Goal: Task Accomplishment & Management: Use online tool/utility

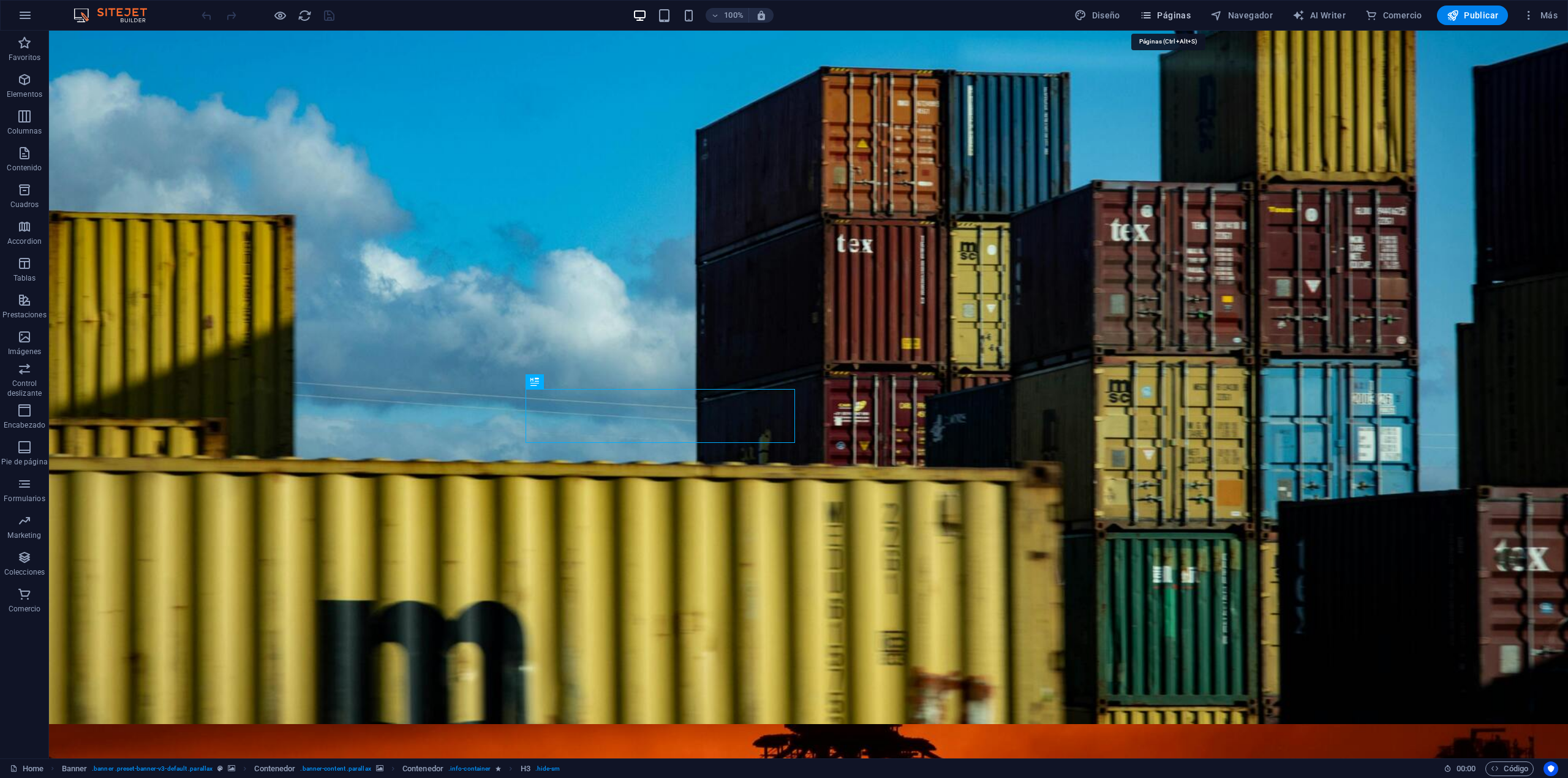
click at [1068, 9] on icon "button" at bounding box center [1146, 15] width 12 height 12
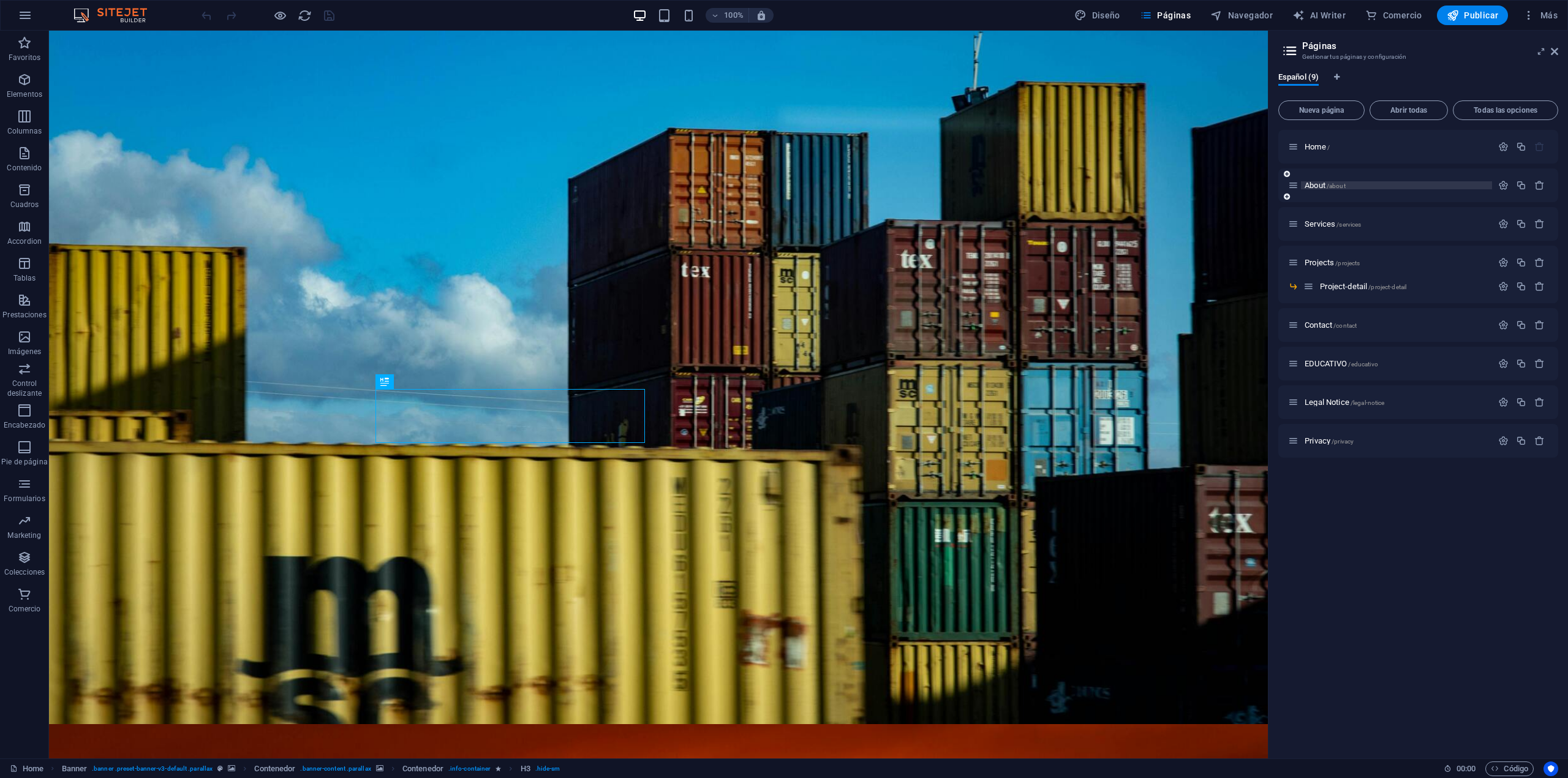
click at [1068, 182] on span "/about" at bounding box center [1336, 186] width 19 height 7
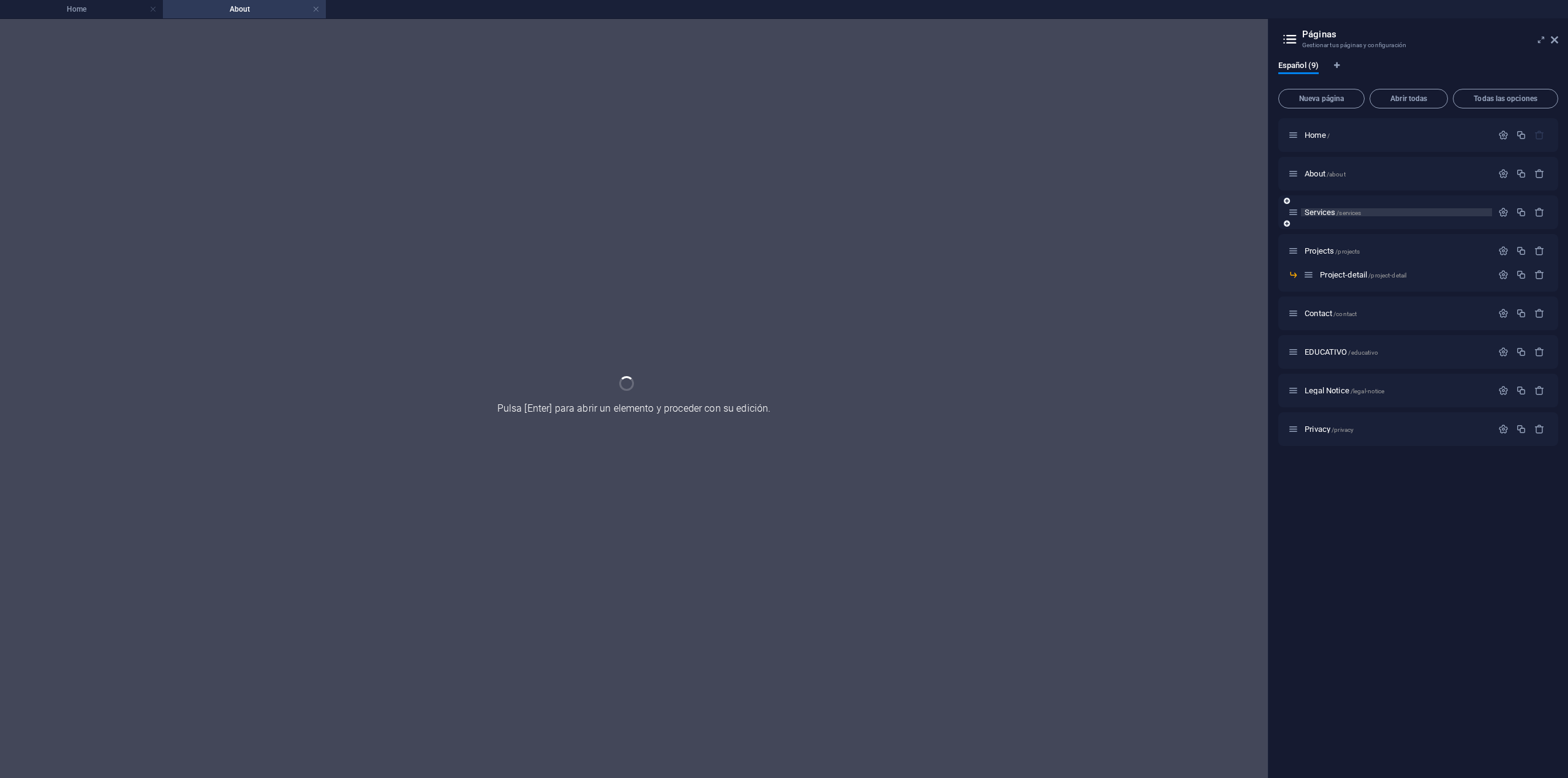
click at [1068, 215] on span "Services /services" at bounding box center [1333, 212] width 56 height 9
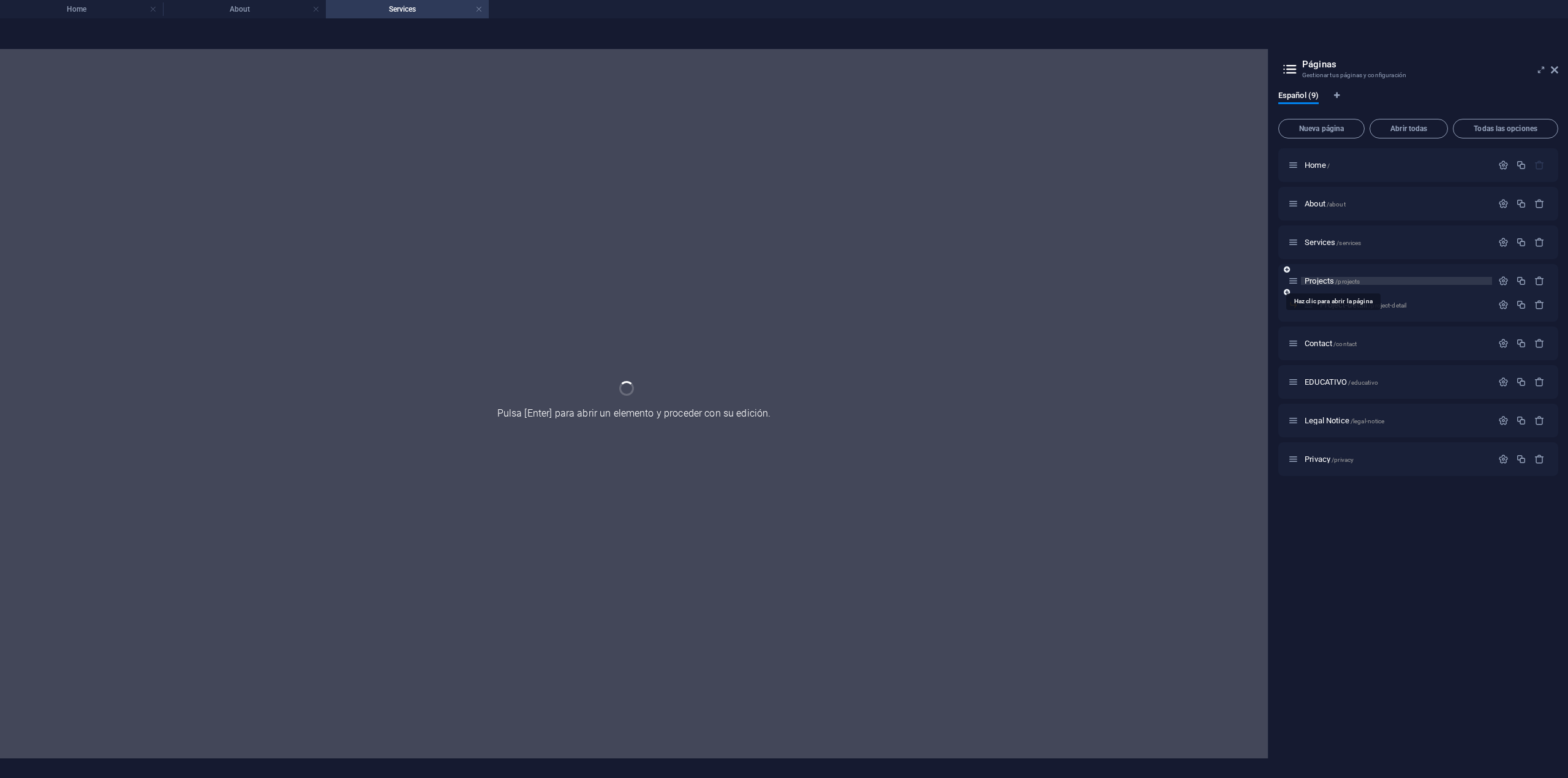
click at [1068, 283] on span "Projects /projects" at bounding box center [1332, 280] width 55 height 9
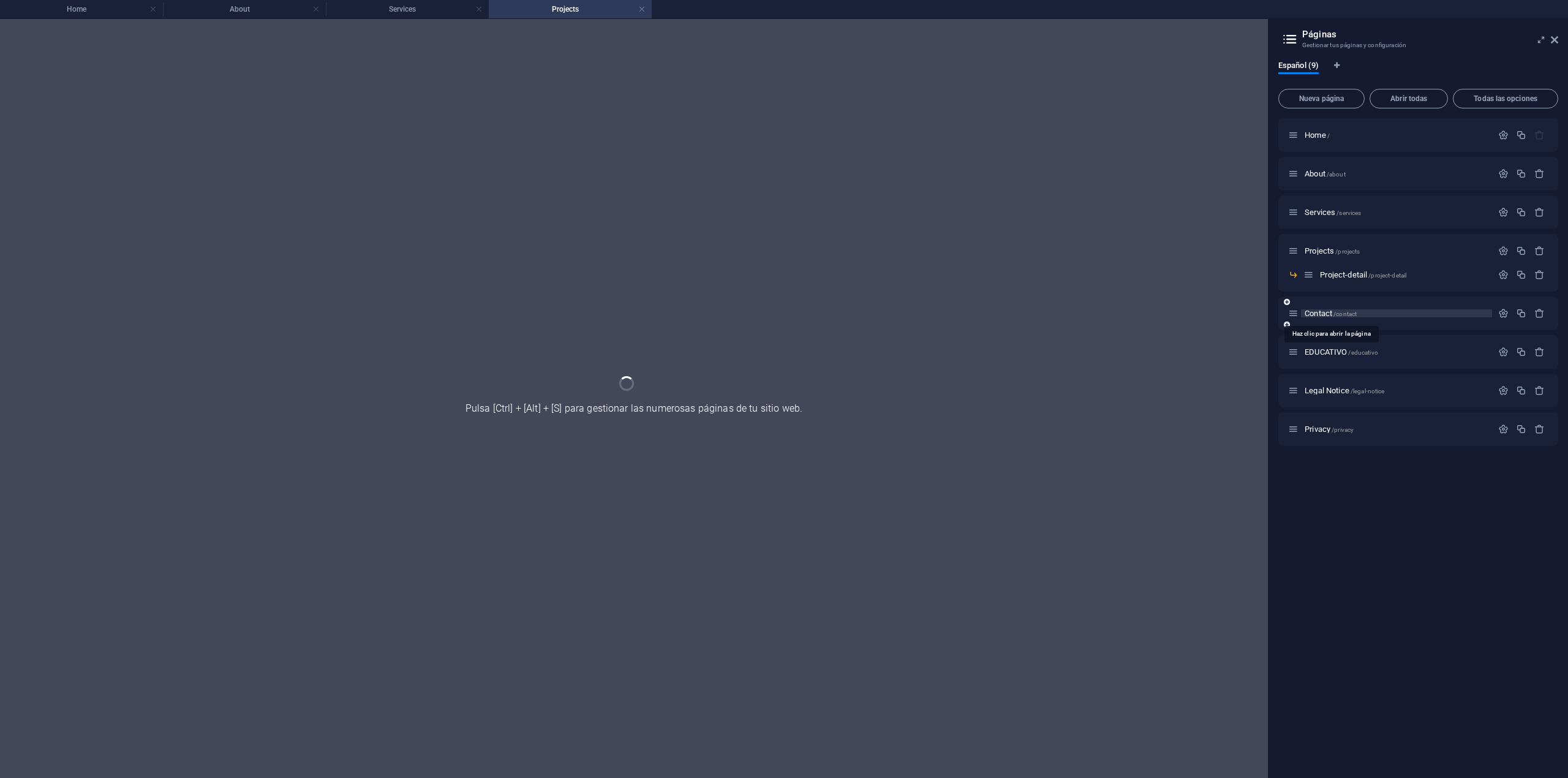
click at [1068, 292] on div "Project-detail /project-detail" at bounding box center [1418, 280] width 280 height 24
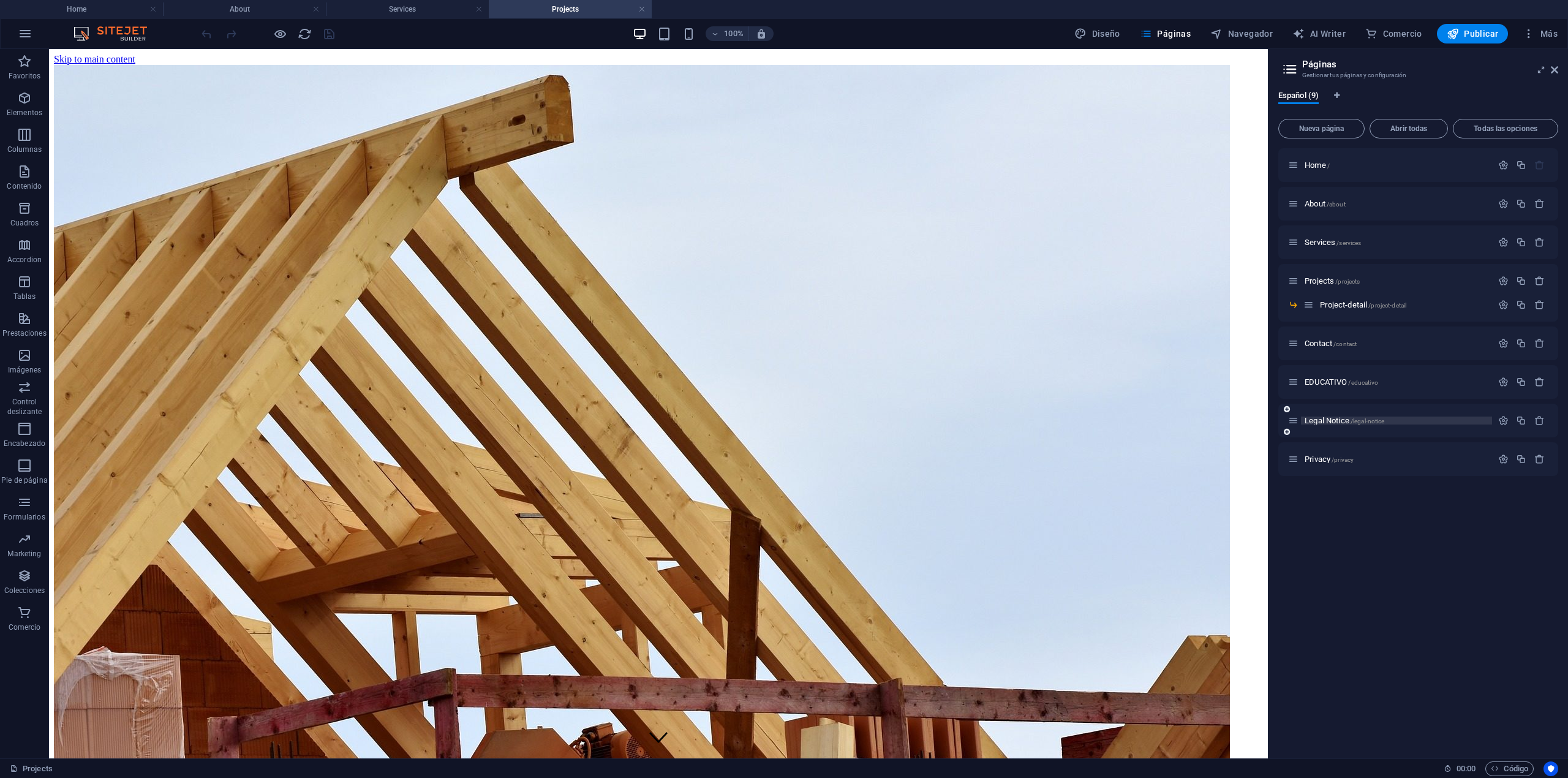
click at [1068, 420] on span "Legal Notice /legal-notice" at bounding box center [1344, 421] width 80 height 9
click at [196, 530] on div at bounding box center [658, 760] width 1209 height 329
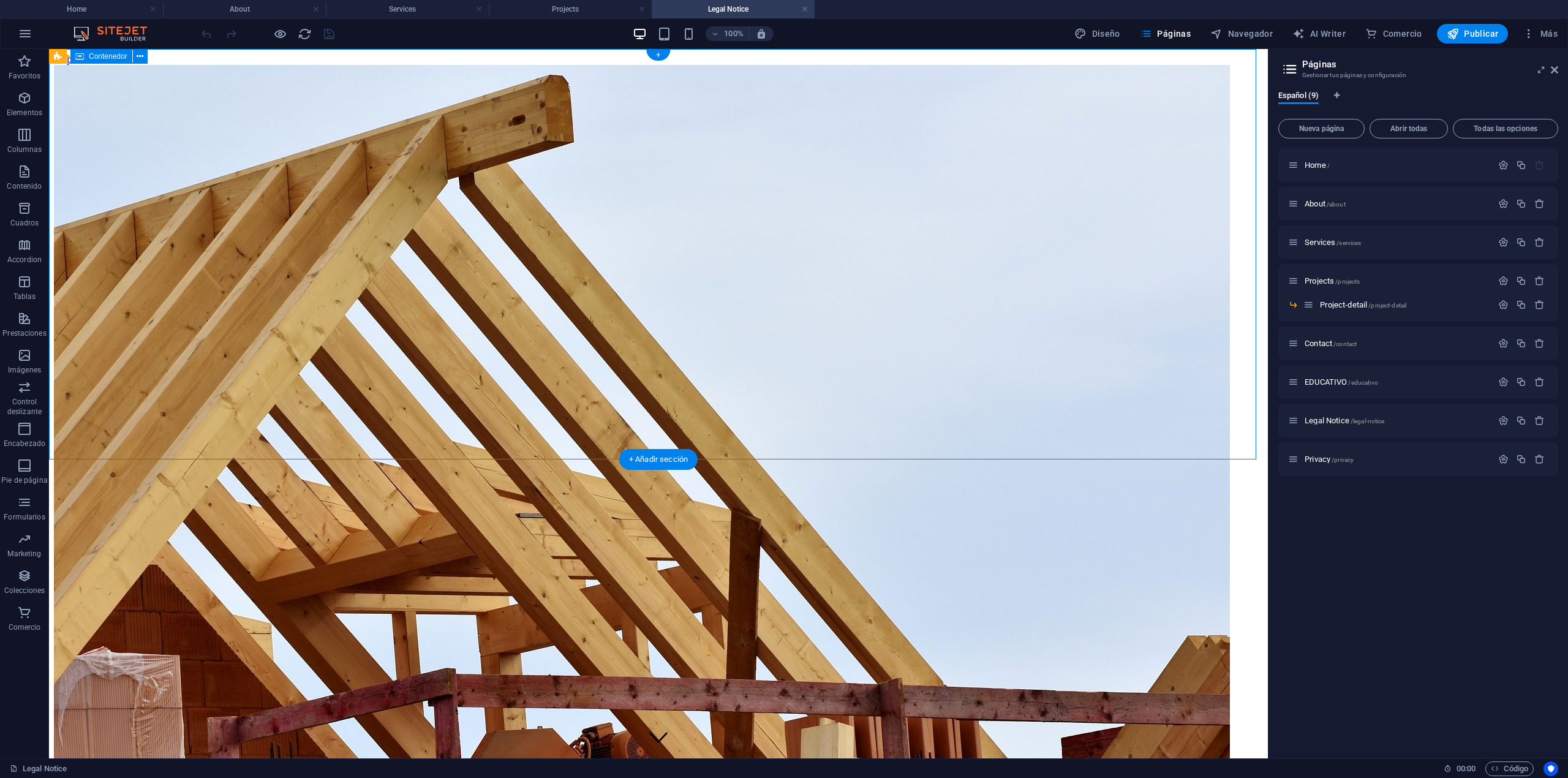
click at [196, 530] on div at bounding box center [658, 760] width 1209 height 329
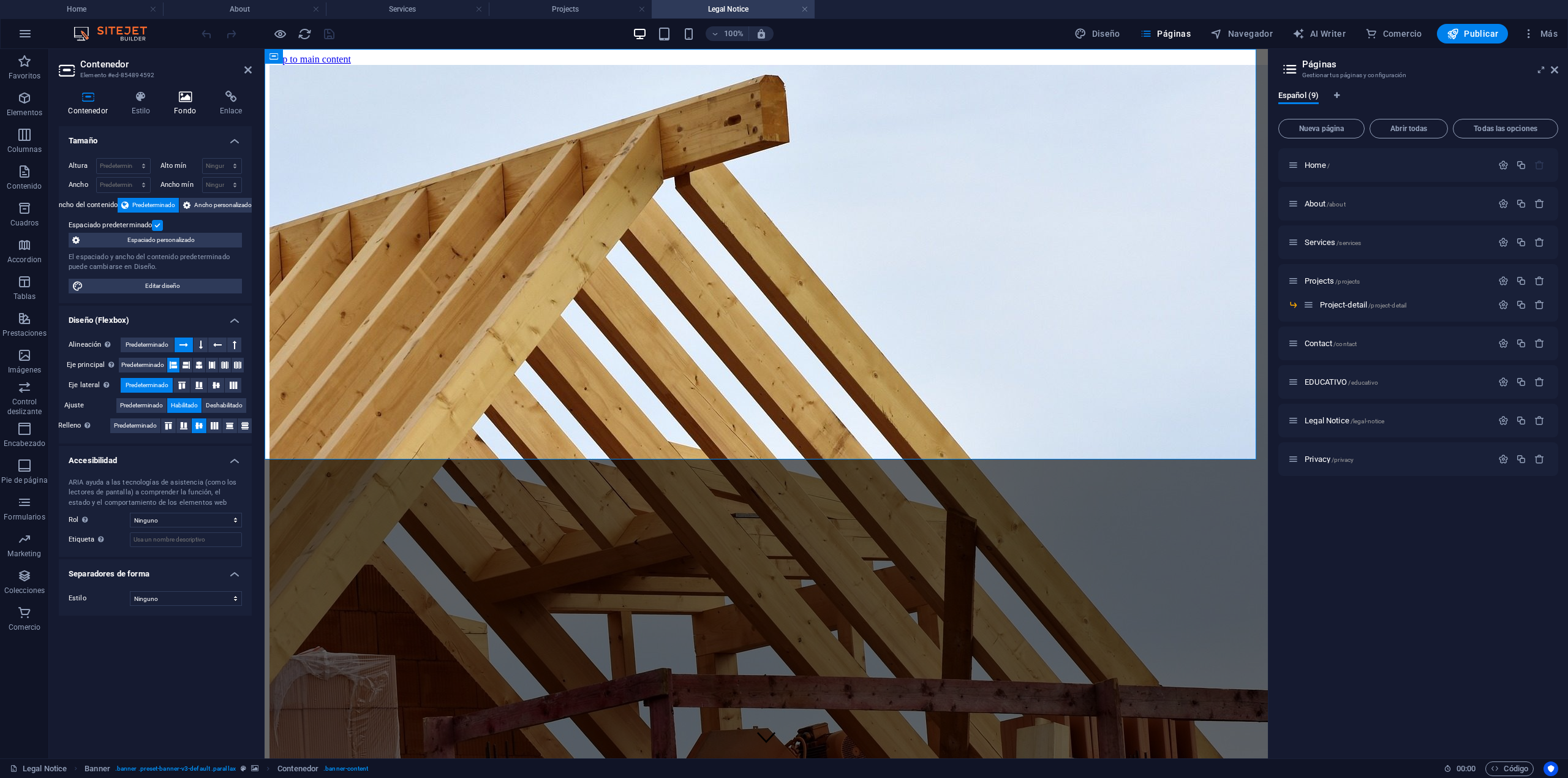
click at [182, 102] on h4 "Fondo" at bounding box center [187, 103] width 46 height 26
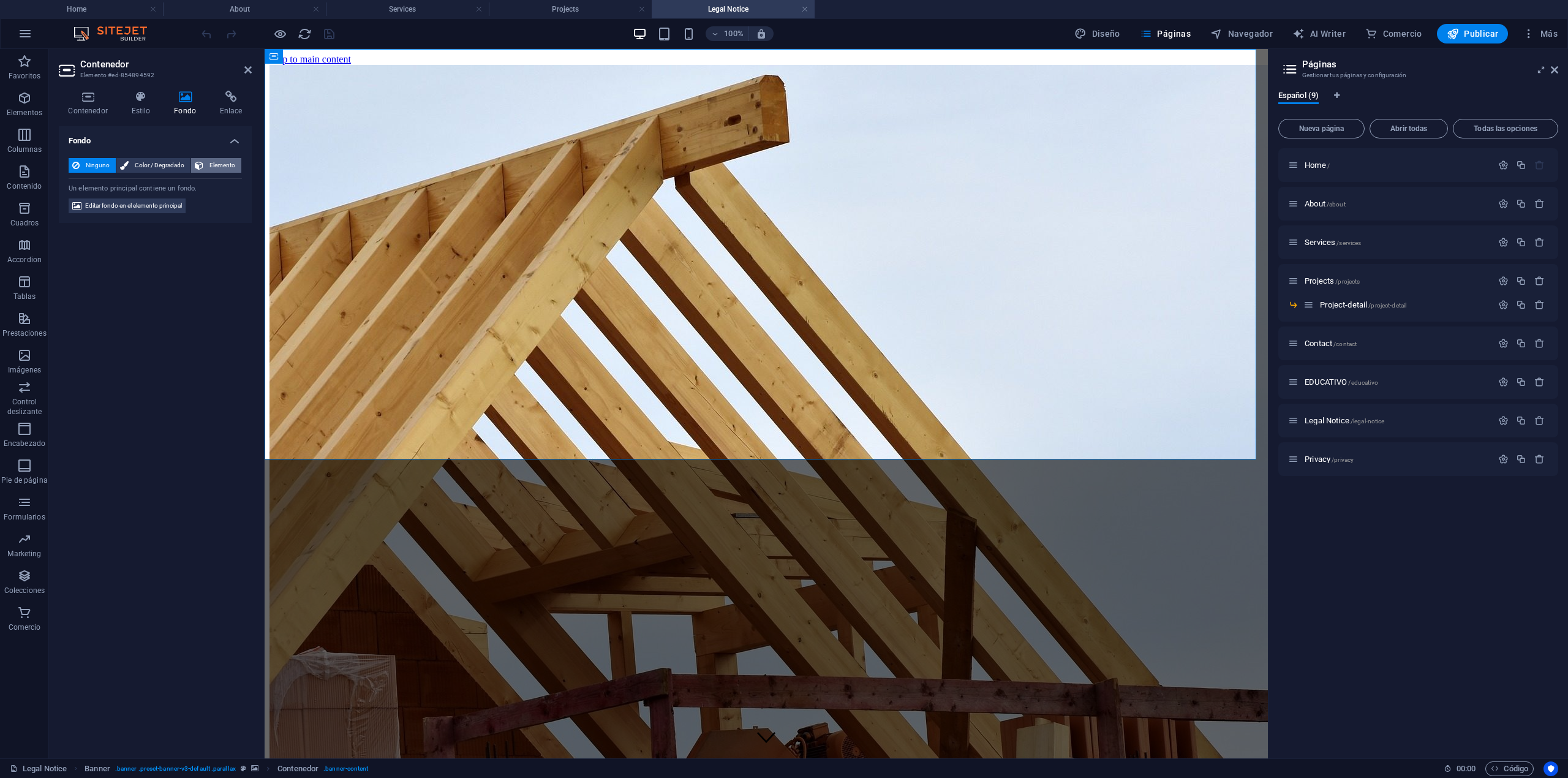
click at [219, 170] on span "Elemento" at bounding box center [222, 166] width 31 height 15
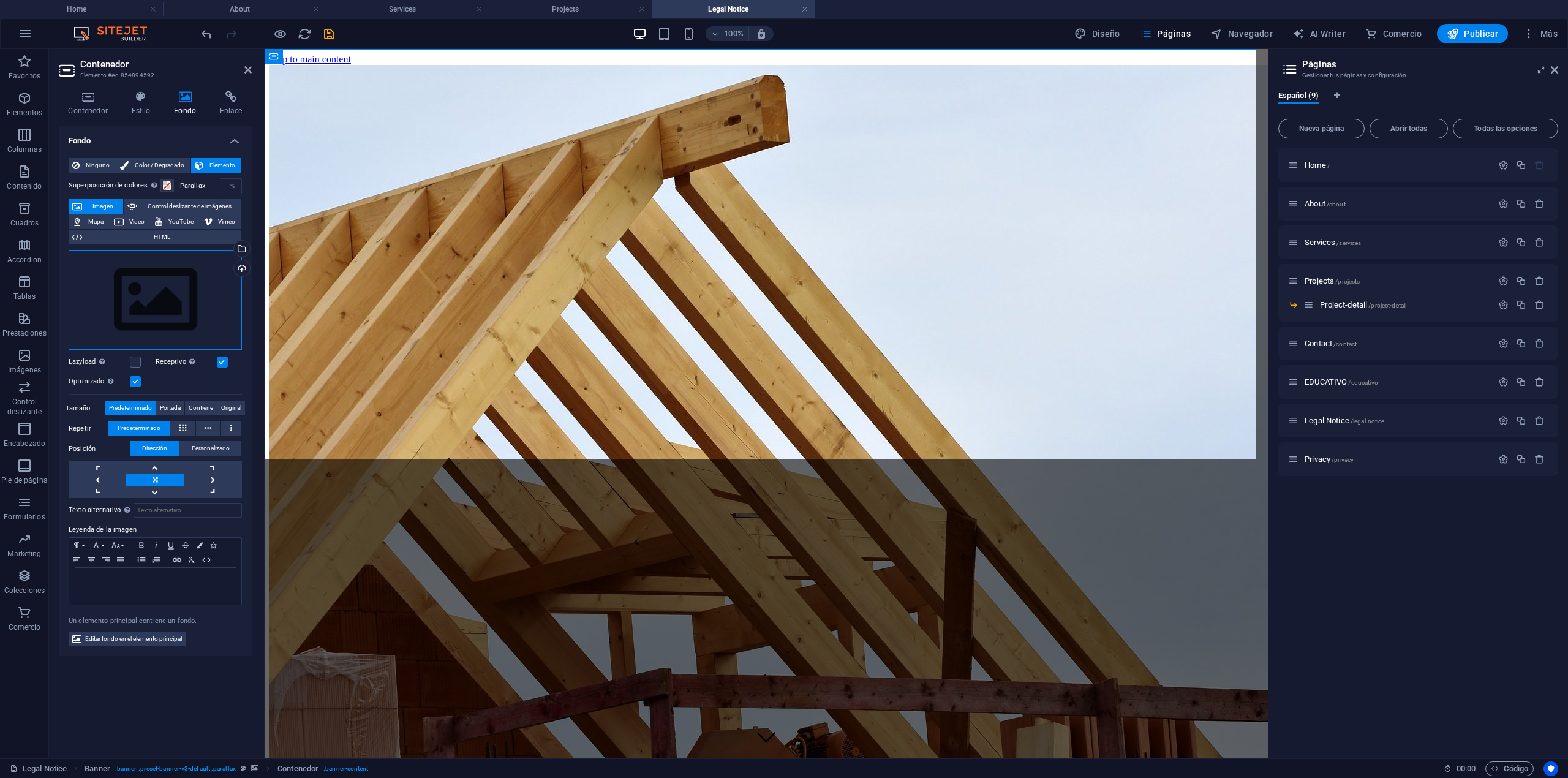
click at [177, 289] on div "Arrastra archivos aquí, haz clic para escoger archivos o selecciona archivos de…" at bounding box center [155, 299] width 173 height 100
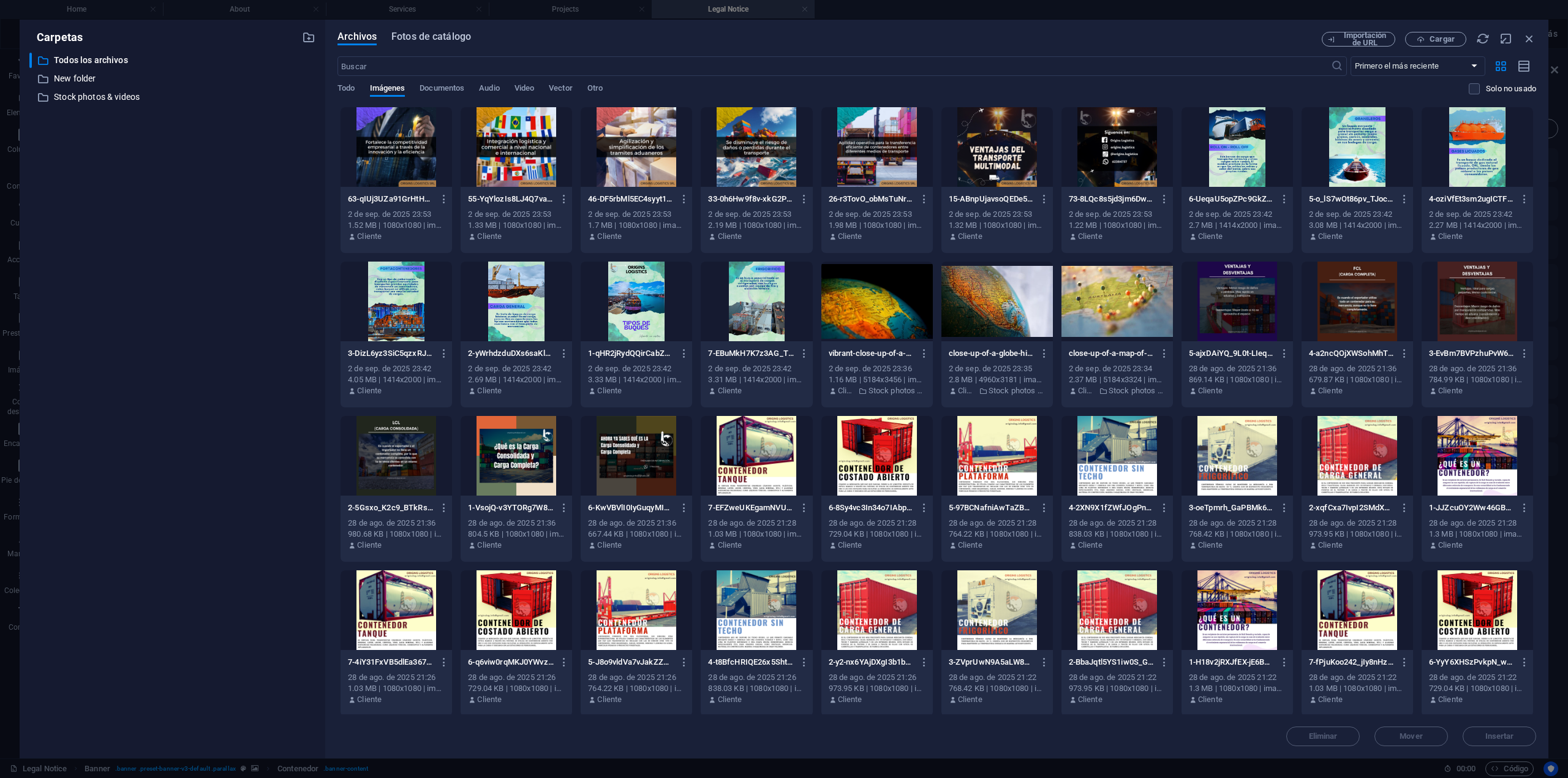
click at [446, 37] on span "Fotos de catálogo" at bounding box center [431, 36] width 80 height 15
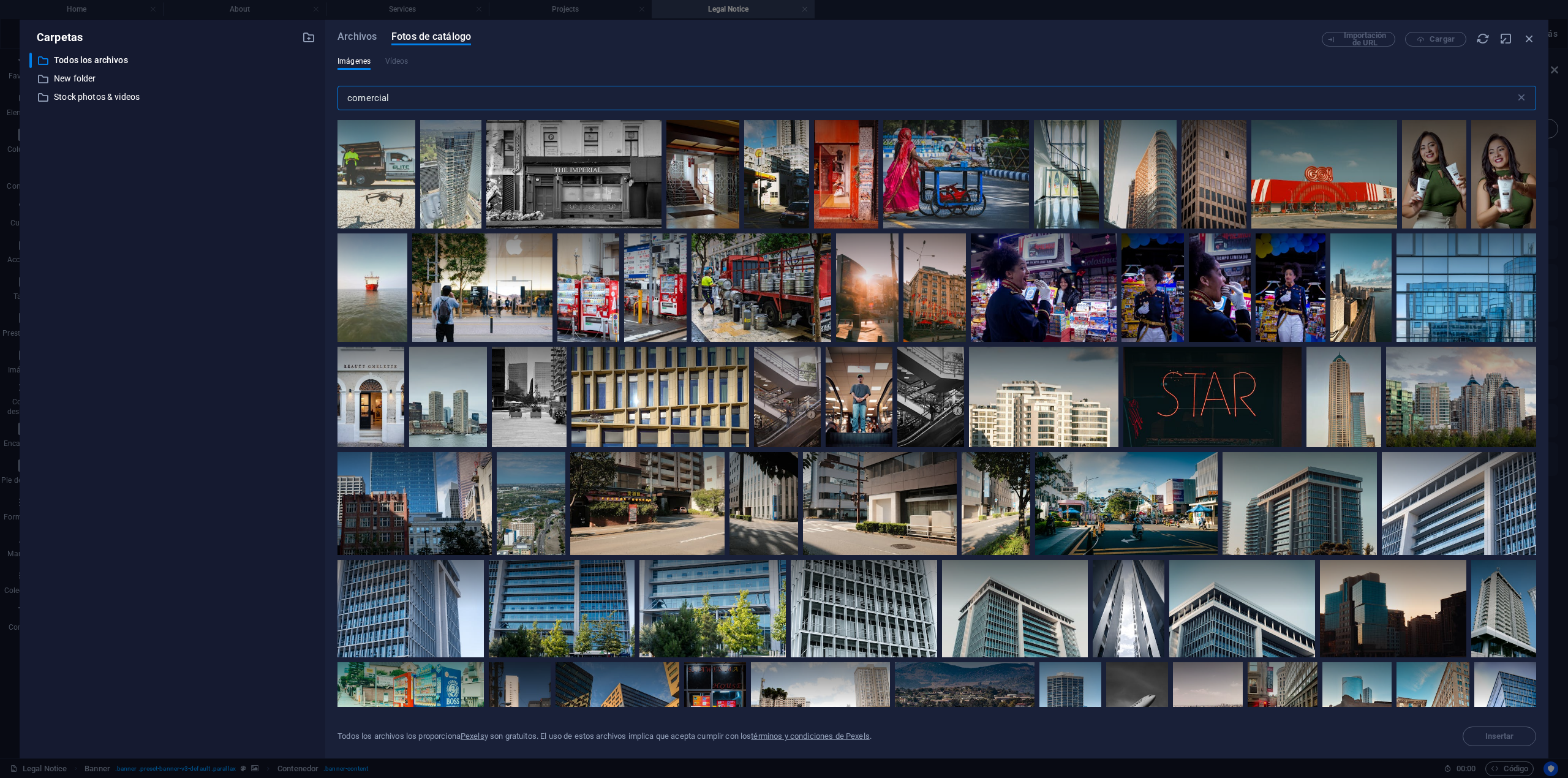
click at [520, 100] on input "comercial" at bounding box center [926, 98] width 1177 height 25
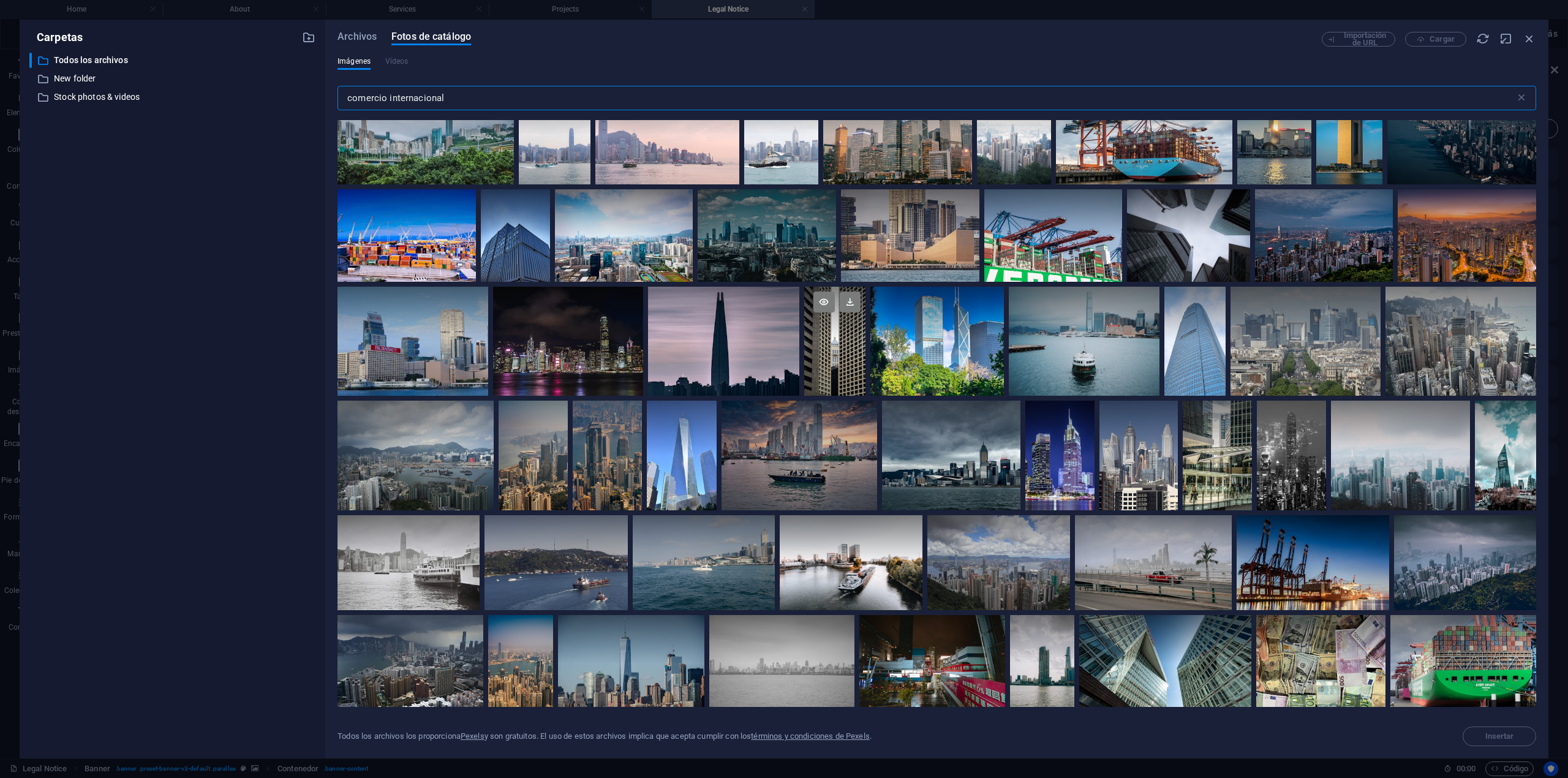
scroll to position [284, 0]
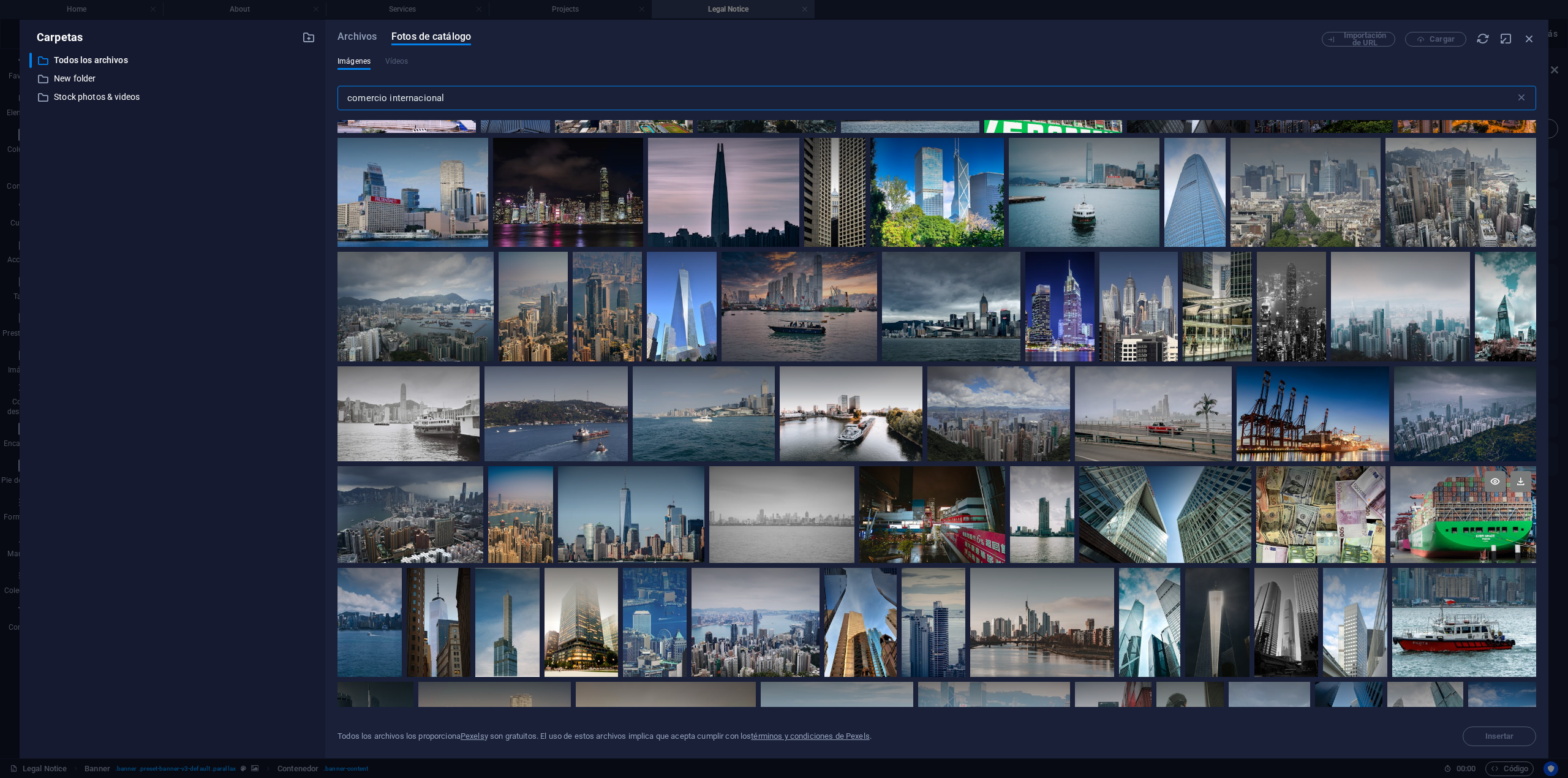
type input "comercio internacional"
click at [1068, 500] on div at bounding box center [1464, 490] width 146 height 48
click at [1068, 530] on icon at bounding box center [1403, 550] width 20 height 20
click at [1068, 530] on div at bounding box center [1464, 514] width 146 height 97
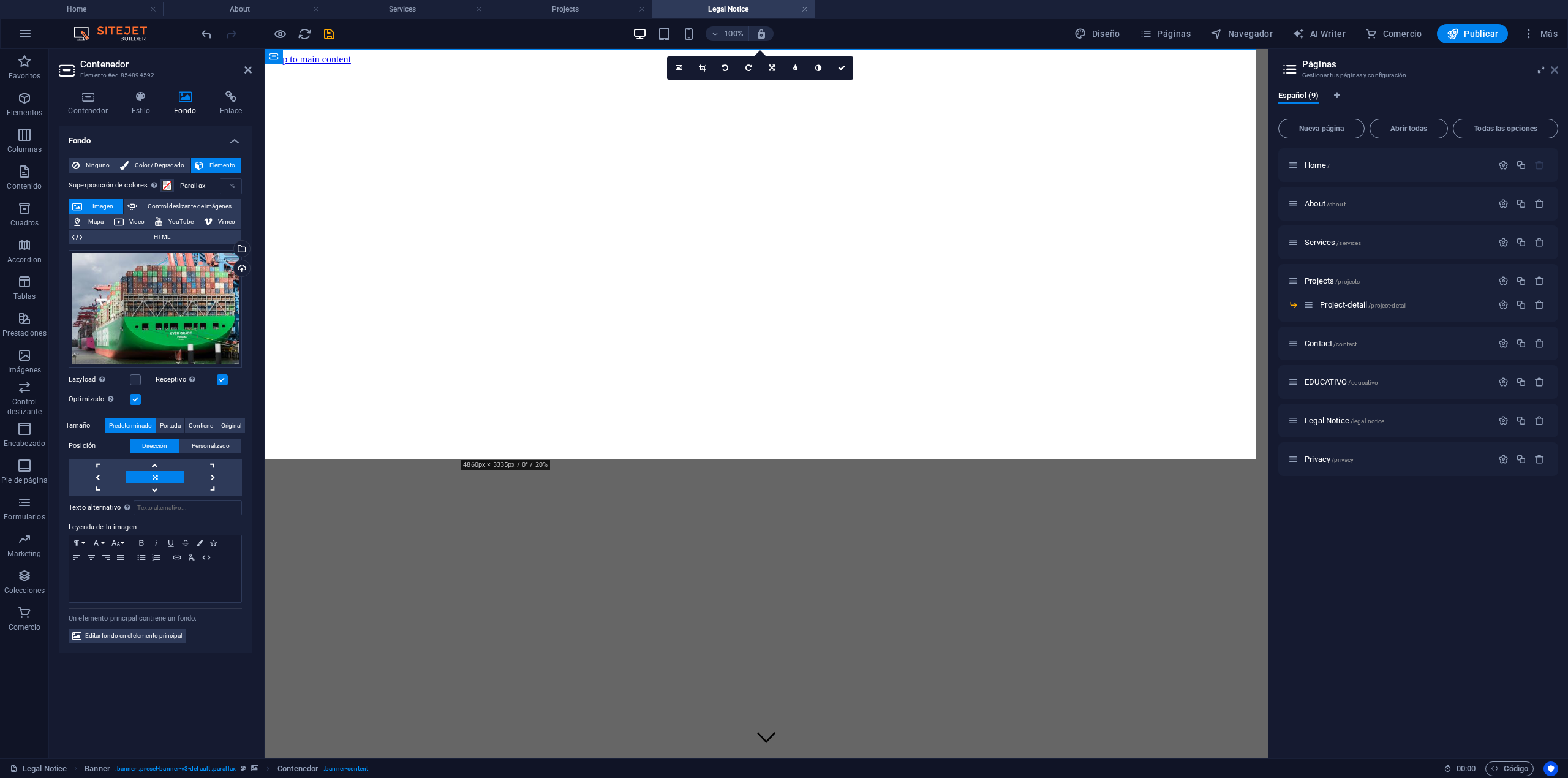
click at [1068, 67] on icon at bounding box center [1554, 70] width 7 height 10
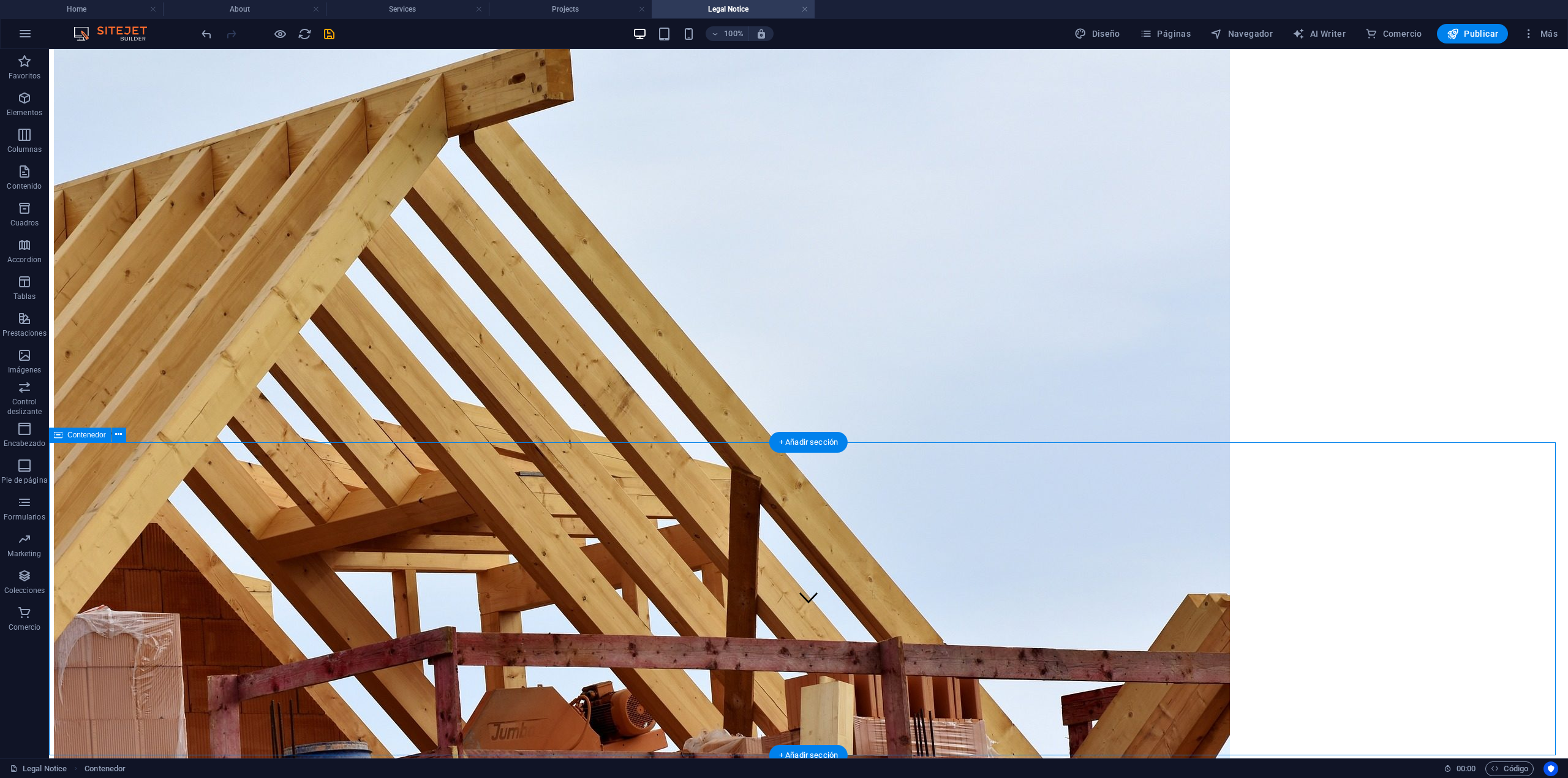
scroll to position [0, 0]
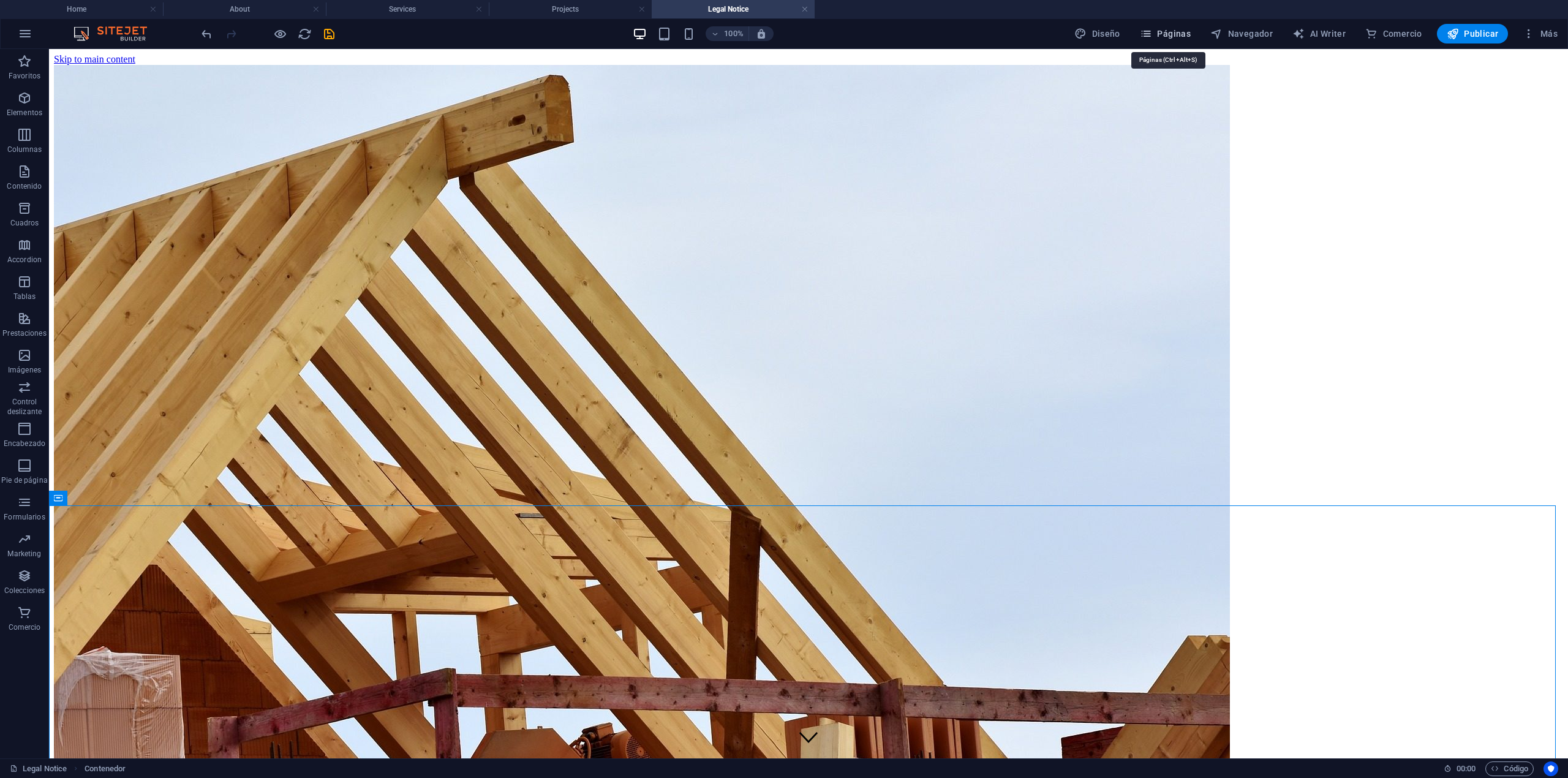
click at [1068, 27] on button "Páginas" at bounding box center [1165, 34] width 61 height 20
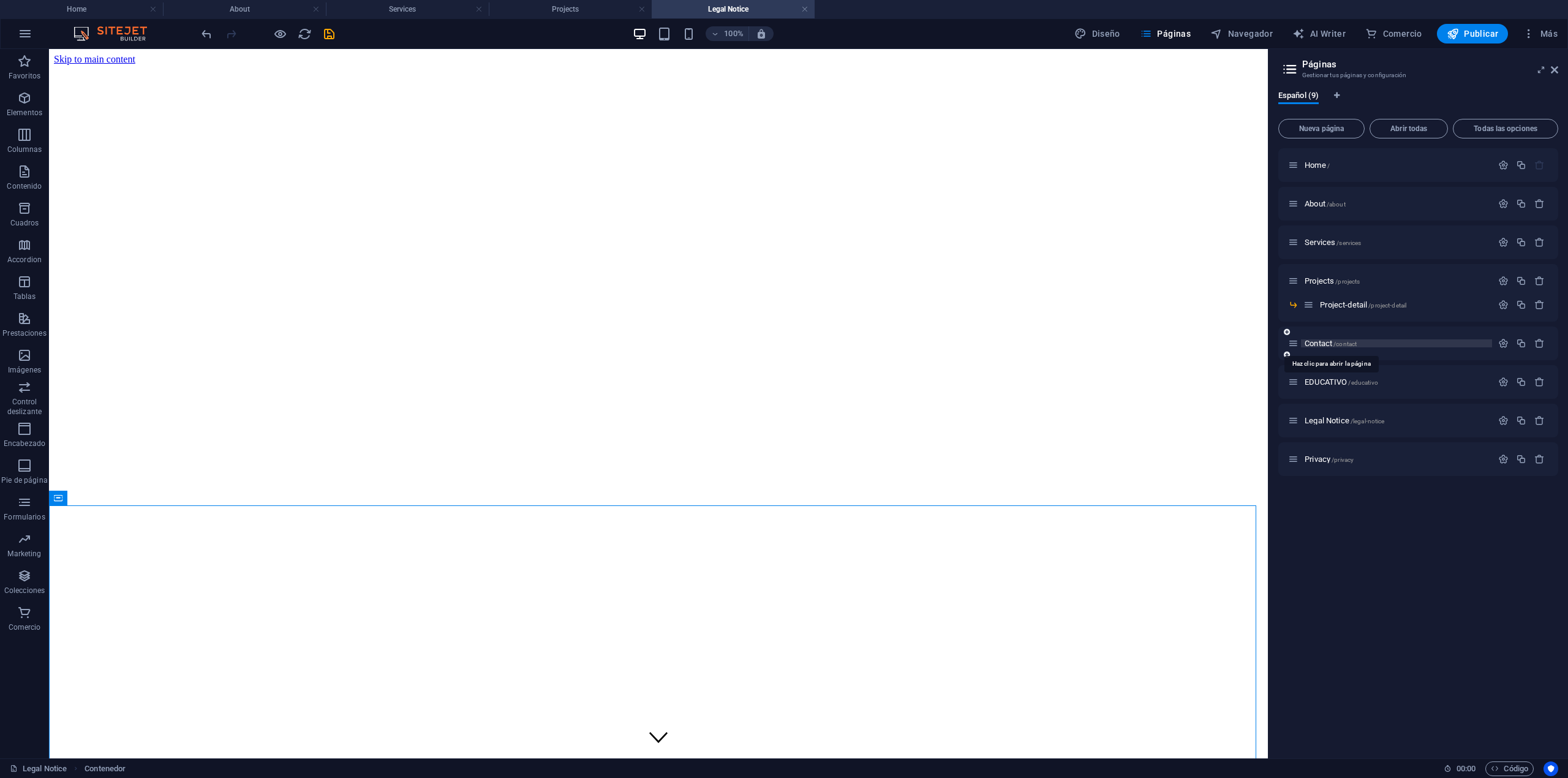
click at [1068, 344] on span "Contact /contact" at bounding box center [1330, 343] width 52 height 9
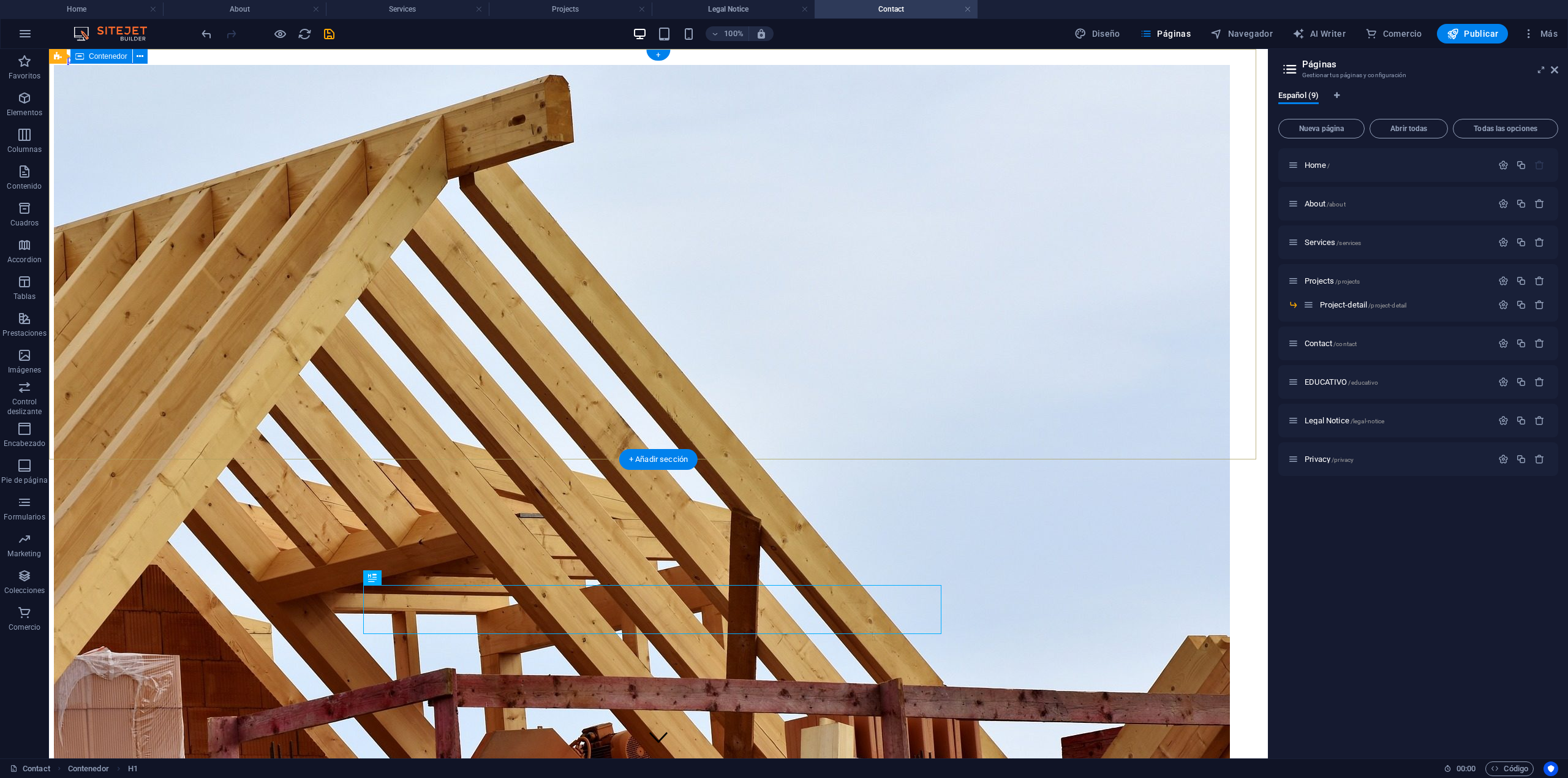
click at [218, 530] on div at bounding box center [658, 760] width 1209 height 329
click at [219, 530] on div at bounding box center [658, 760] width 1209 height 329
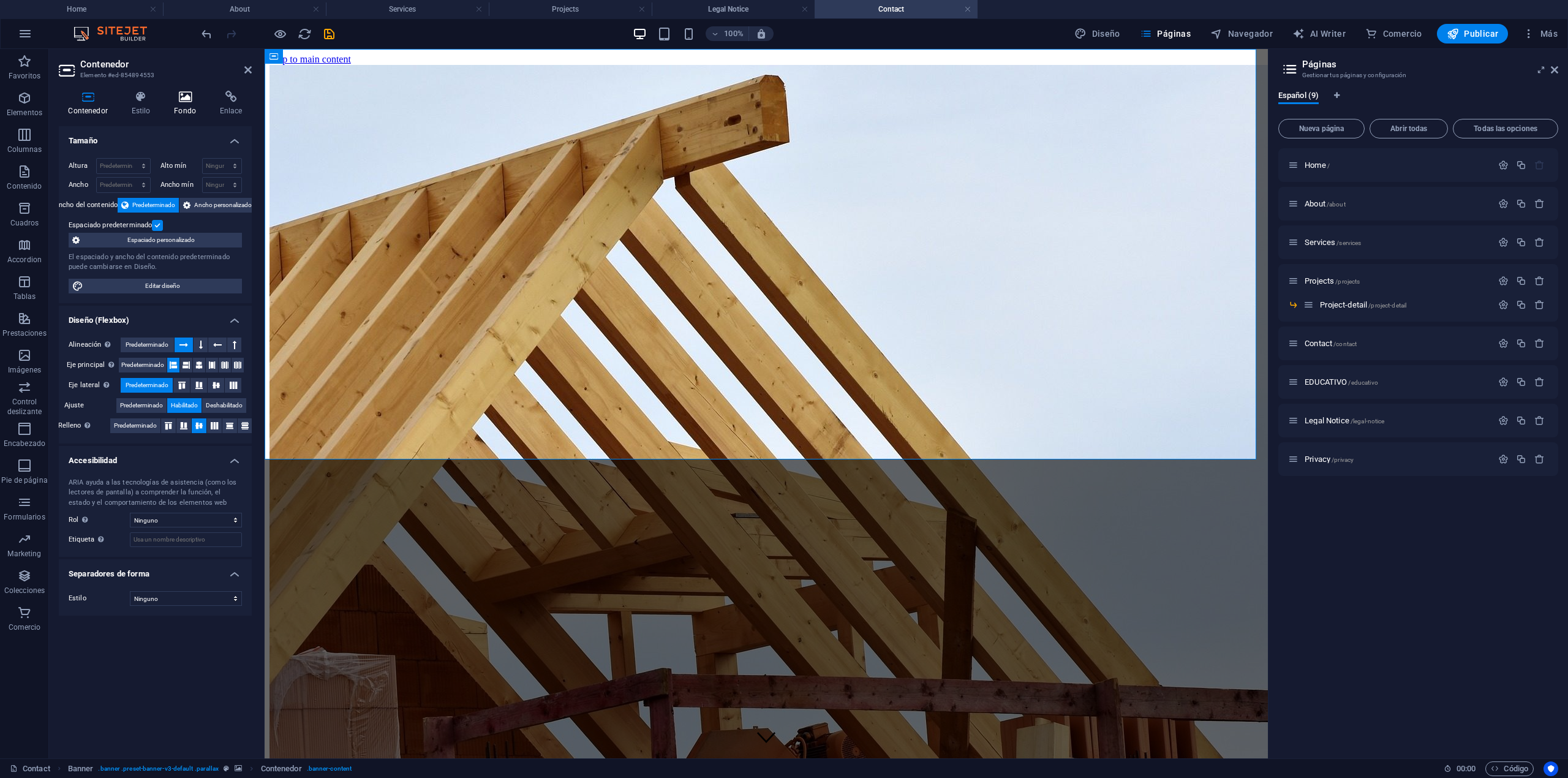
click at [190, 92] on icon at bounding box center [185, 96] width 41 height 12
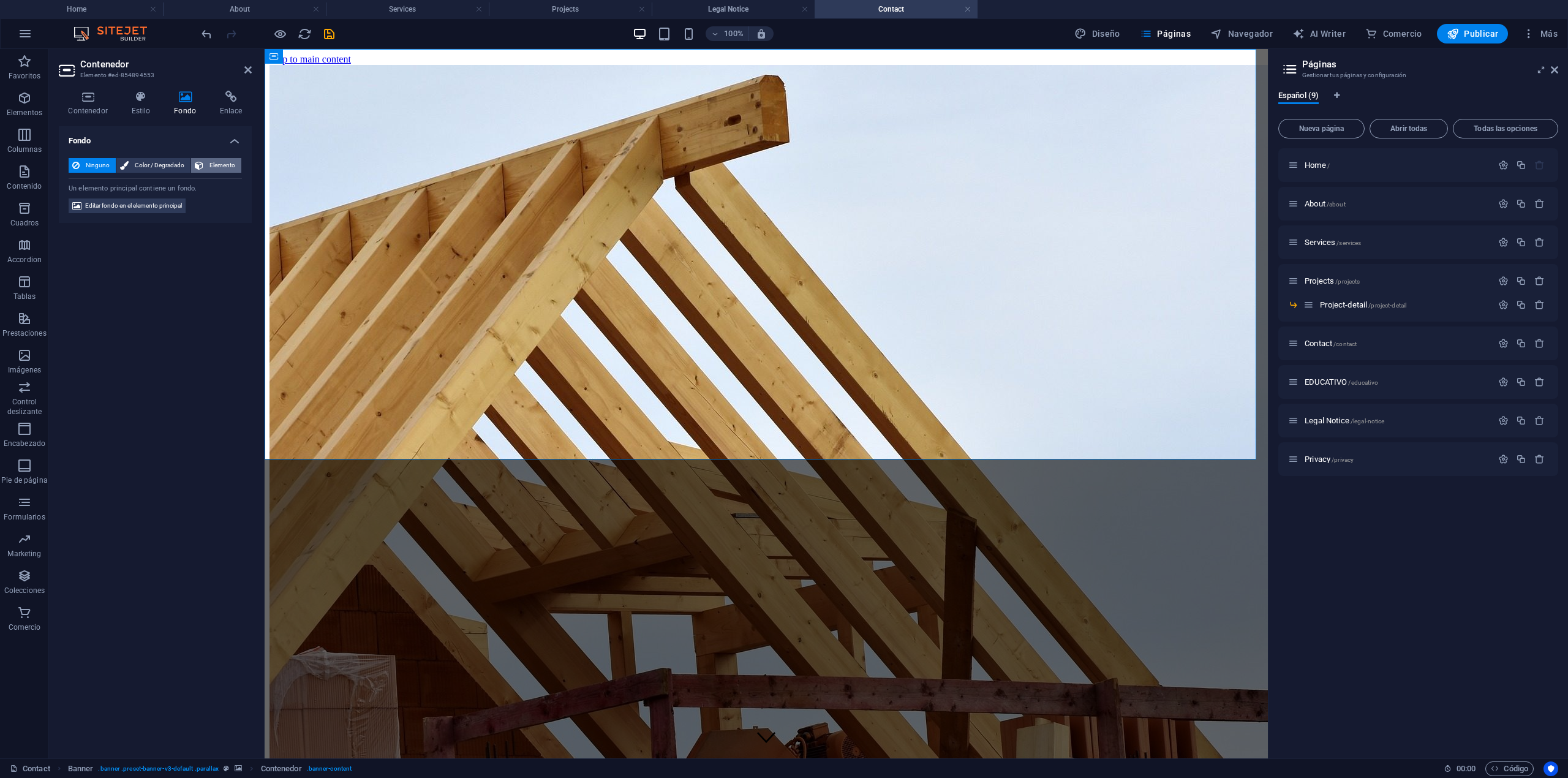
click at [207, 162] on span "Elemento" at bounding box center [222, 166] width 31 height 15
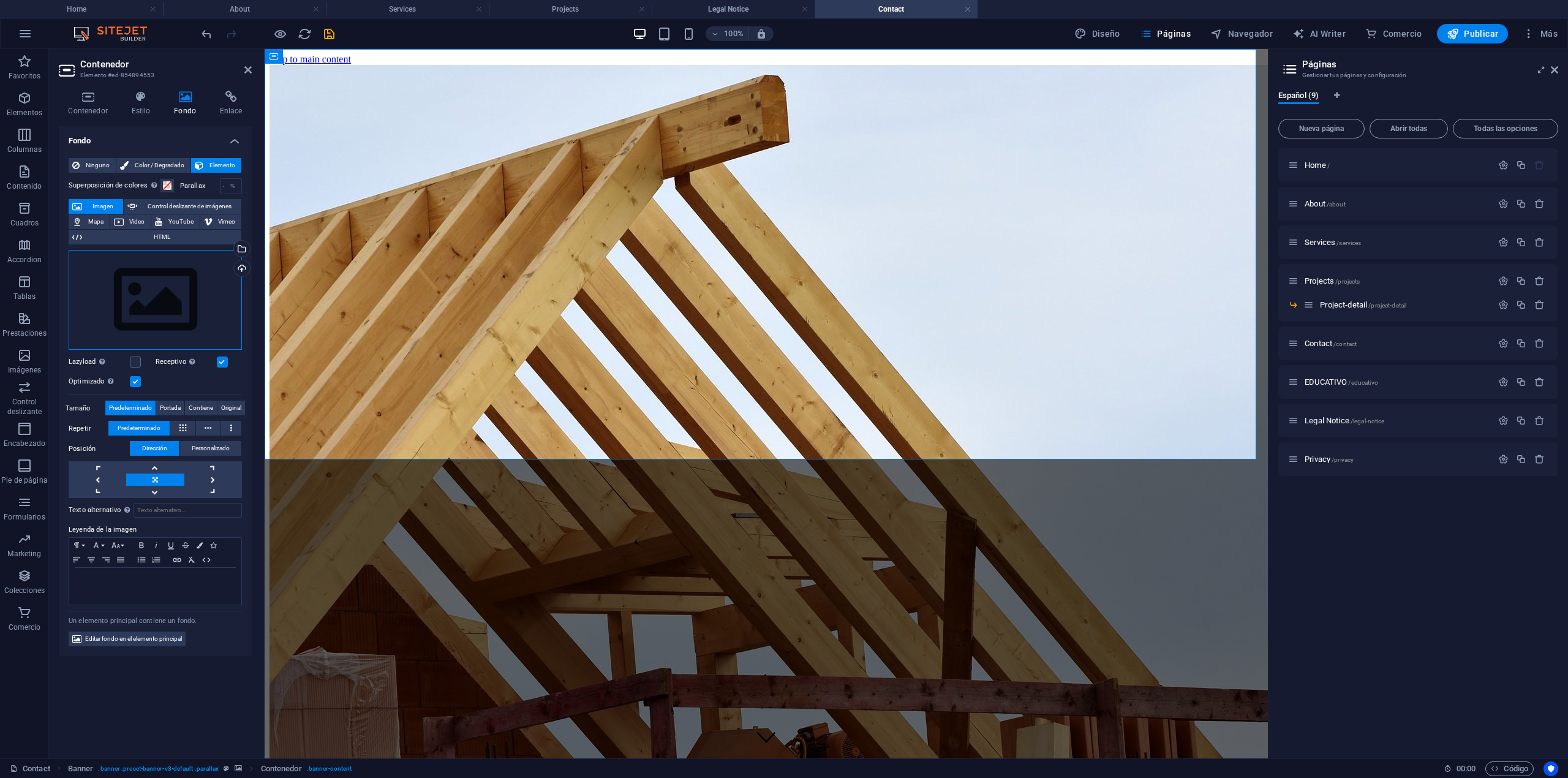
click at [118, 270] on div "Arrastra archivos aquí, haz clic para escoger archivos o selecciona archivos de…" at bounding box center [155, 299] width 173 height 100
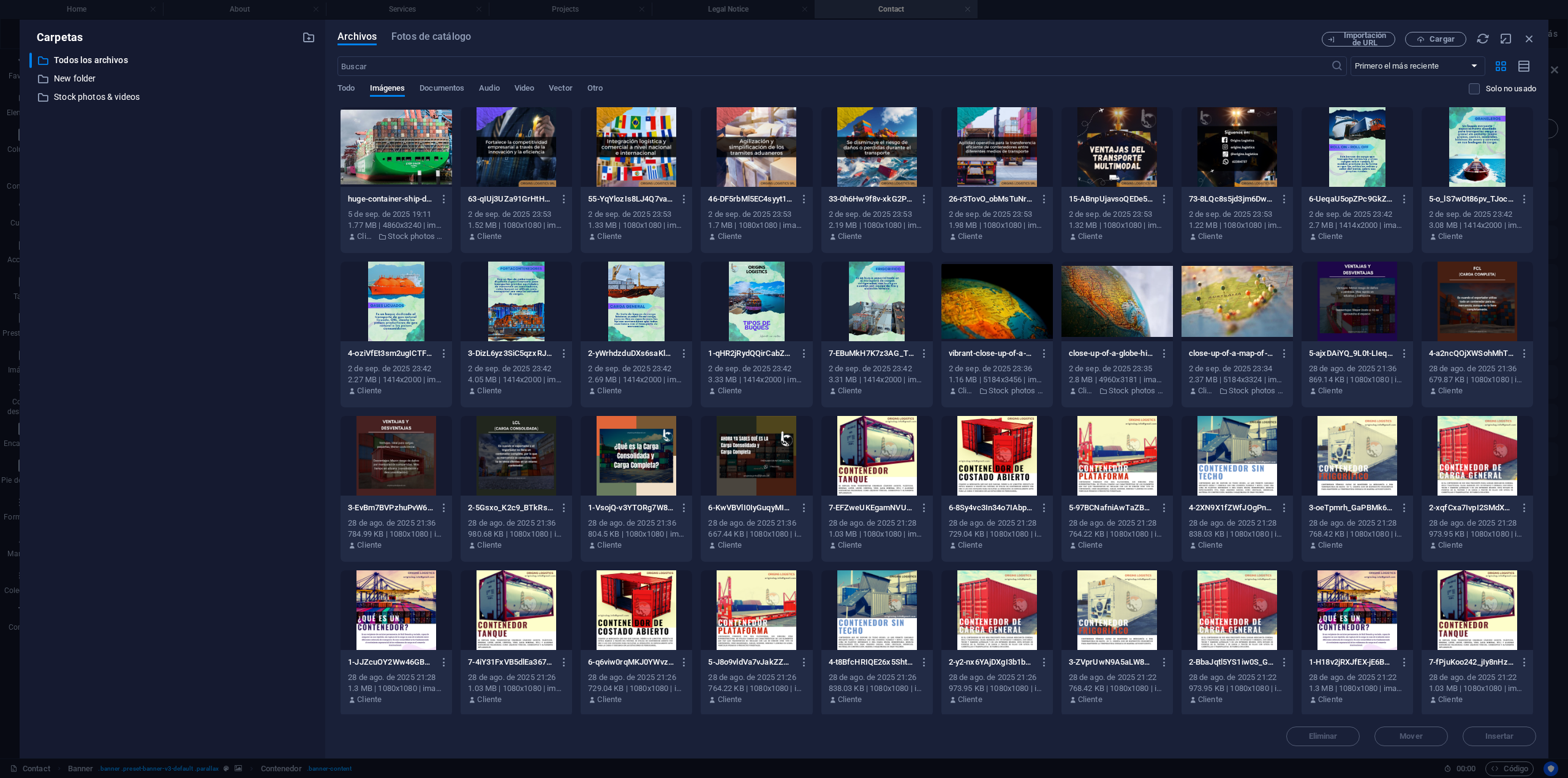
click at [411, 31] on div "Archivos Fotos de catálogo Importación de URL Cargar ​ Primero el más reciente …" at bounding box center [936, 389] width 1223 height 739
click at [432, 36] on span "Fotos de catálogo" at bounding box center [431, 36] width 80 height 15
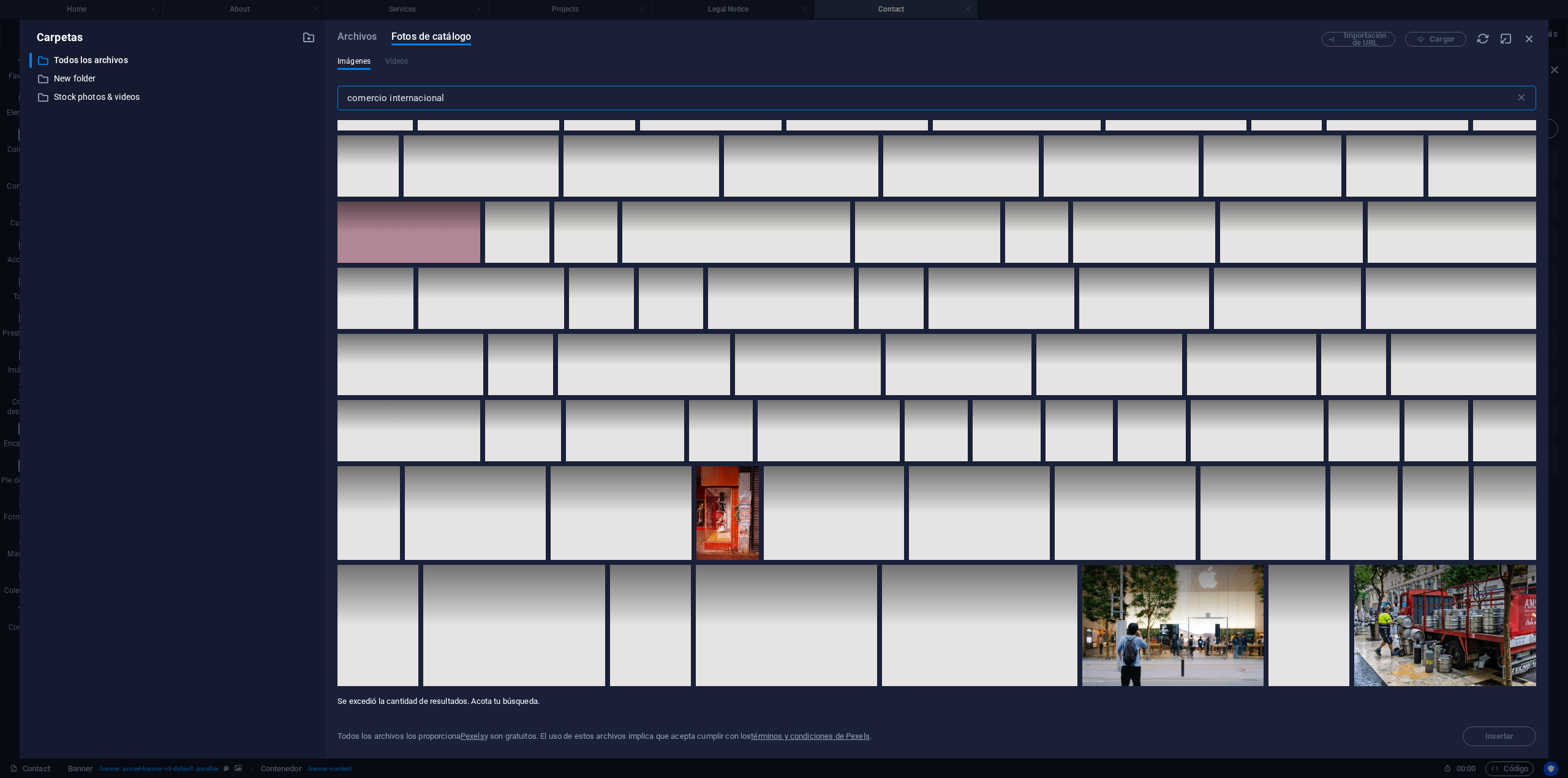
scroll to position [4084, 0]
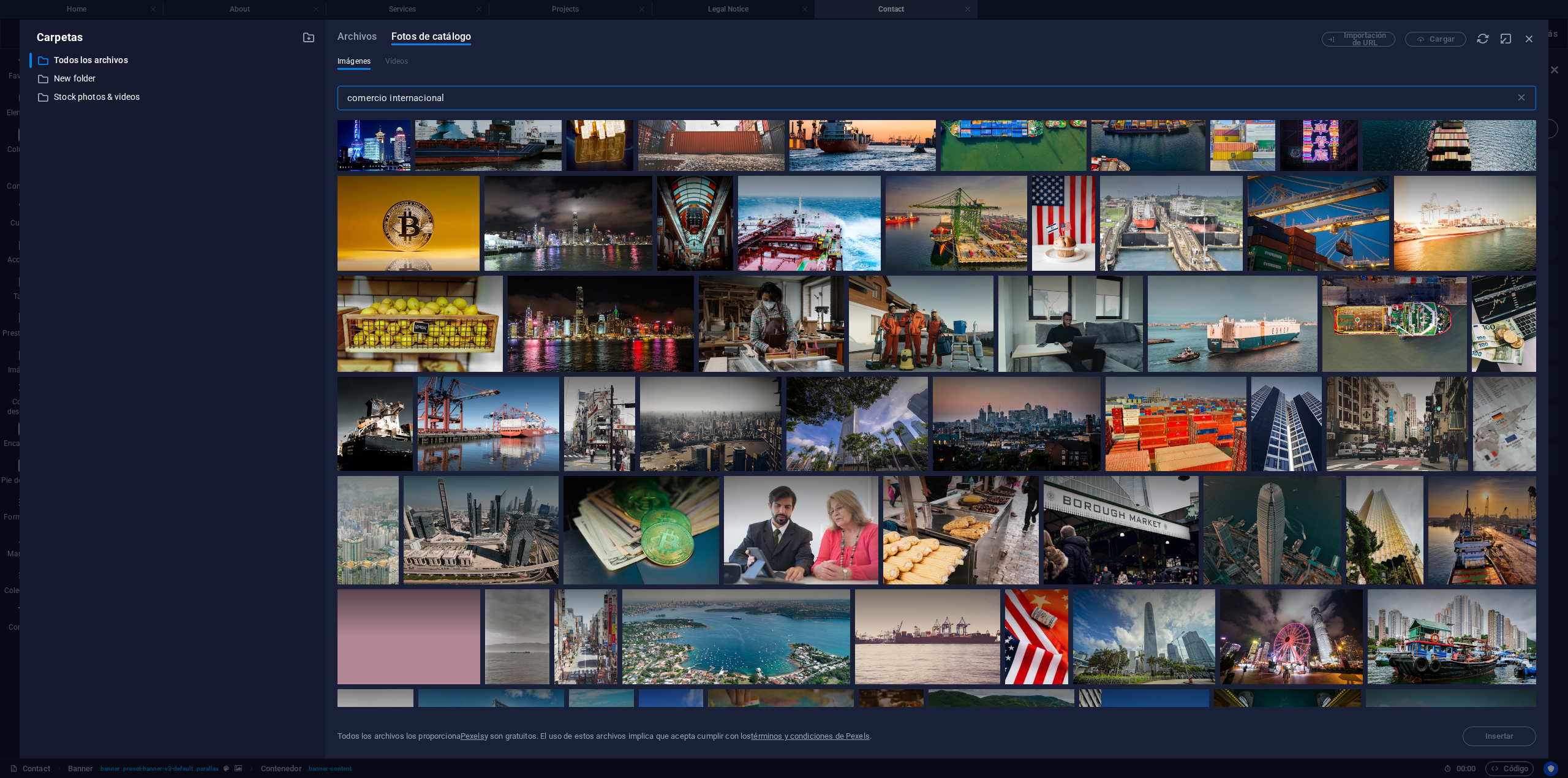
click at [500, 100] on input "comercio internacional" at bounding box center [926, 98] width 1177 height 25
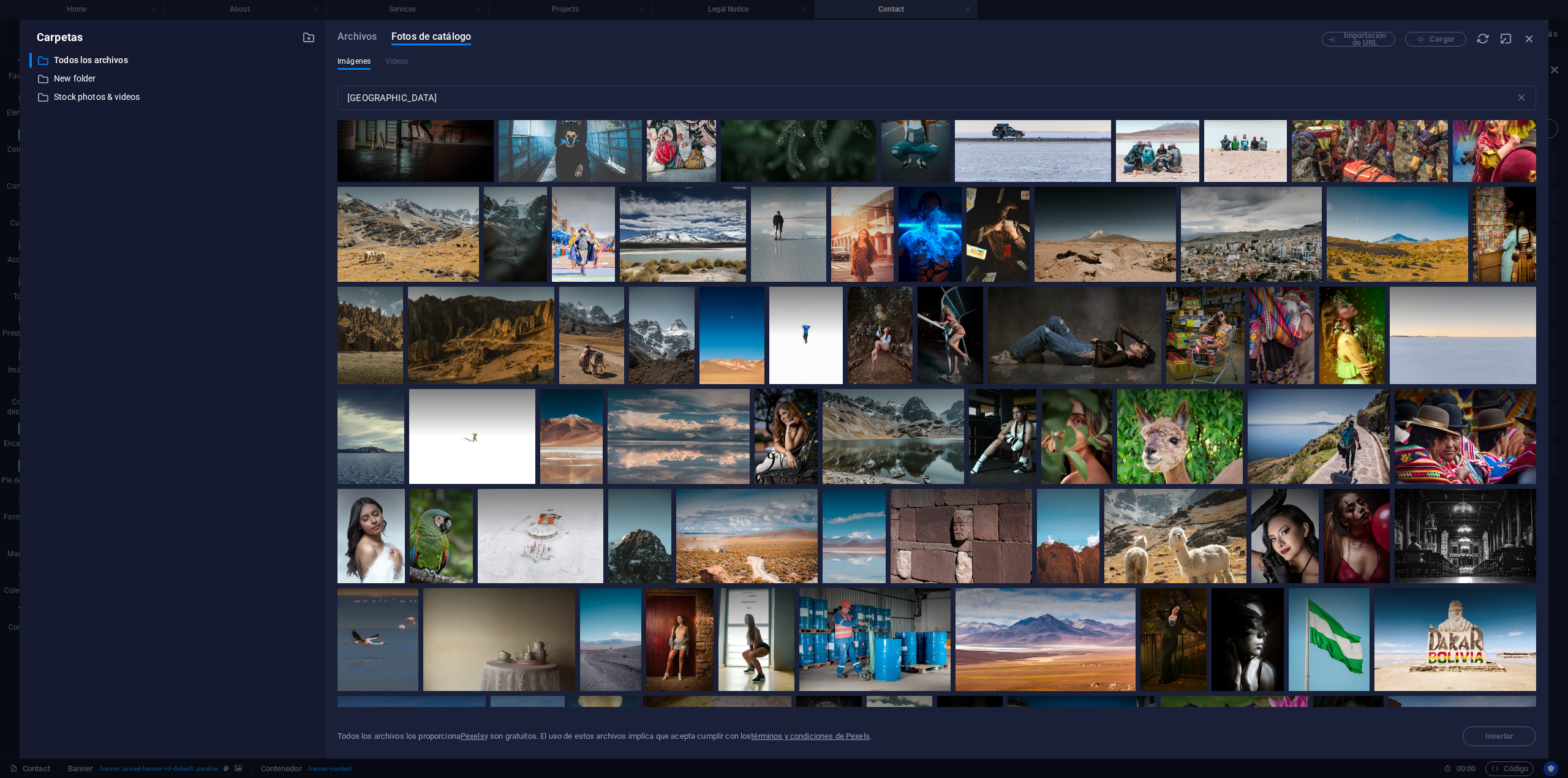
scroll to position [980, 0]
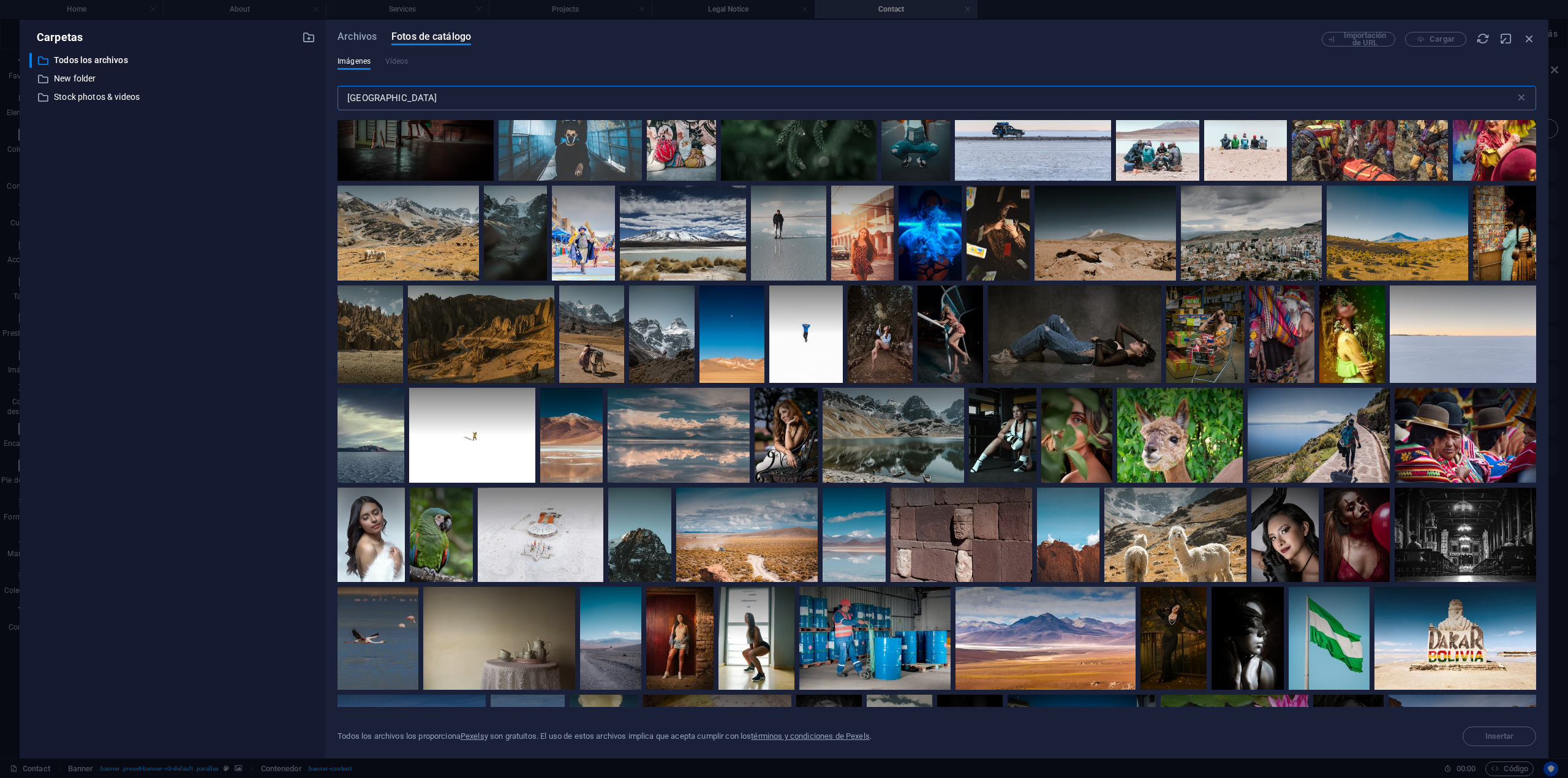
click at [432, 93] on input "[GEOGRAPHIC_DATA]" at bounding box center [926, 98] width 1177 height 25
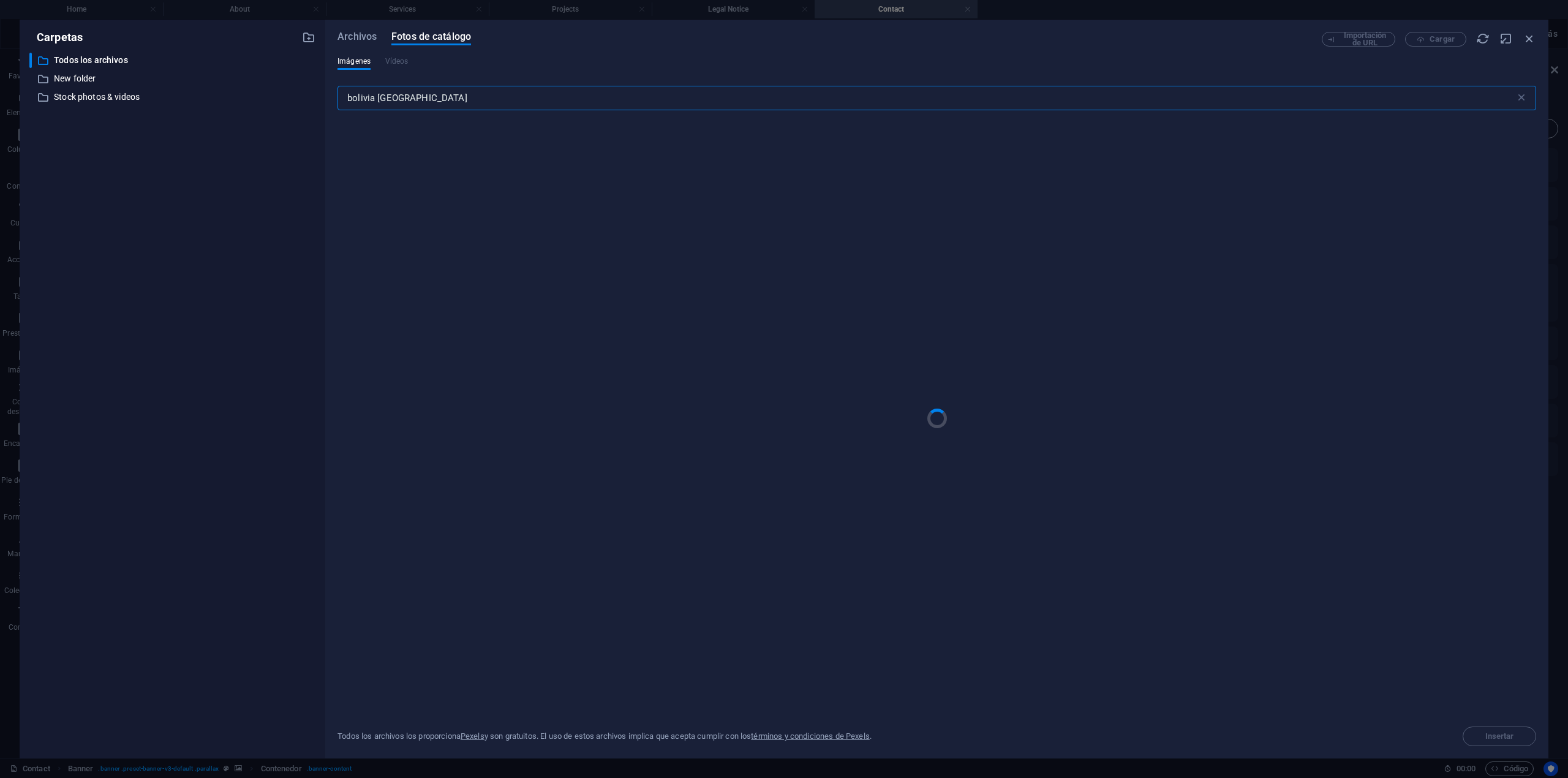
type input "bolivia [GEOGRAPHIC_DATA]"
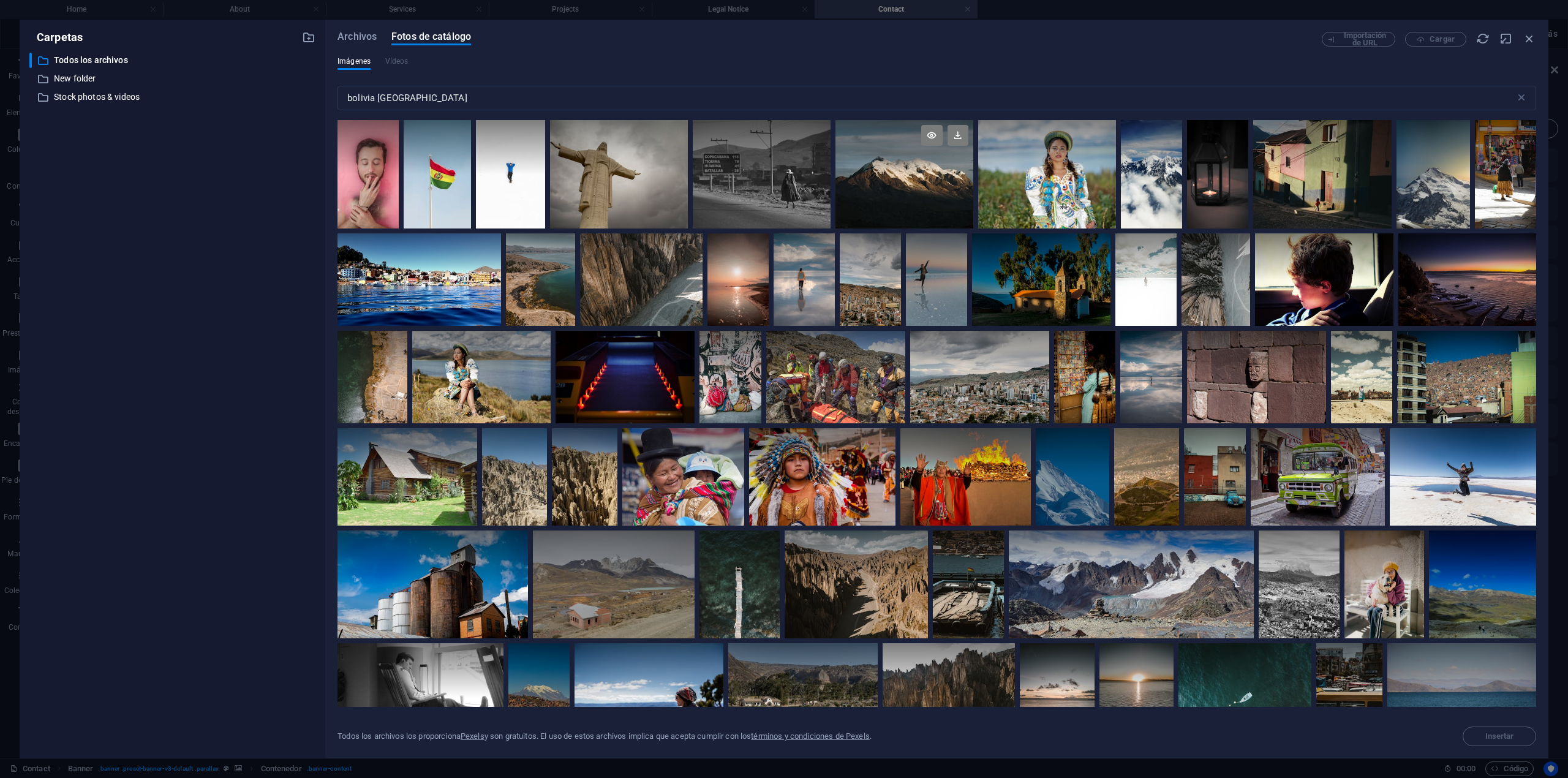
click at [924, 182] on div at bounding box center [904, 174] width 138 height 109
click at [924, 182] on div at bounding box center [904, 202] width 138 height 55
click at [924, 182] on div at bounding box center [904, 174] width 138 height 109
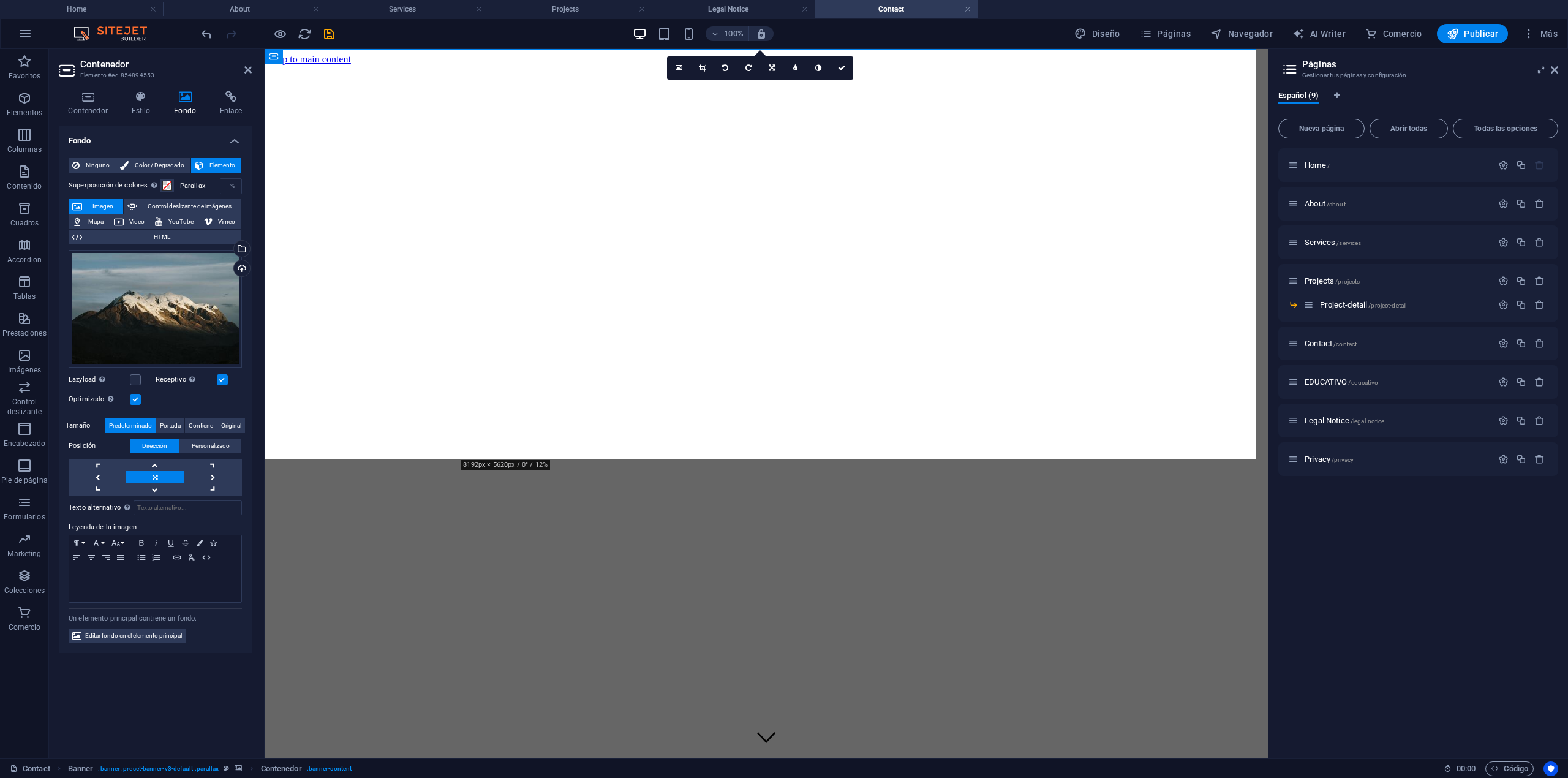
click at [1068, 70] on aside "Páginas Gestionar tus páginas y configuración Español (9) Nueva página Abrir to…" at bounding box center [1418, 403] width 300 height 709
click at [1068, 236] on div "Services /services" at bounding box center [1390, 242] width 204 height 14
click at [1068, 241] on span "/services" at bounding box center [1349, 243] width 25 height 7
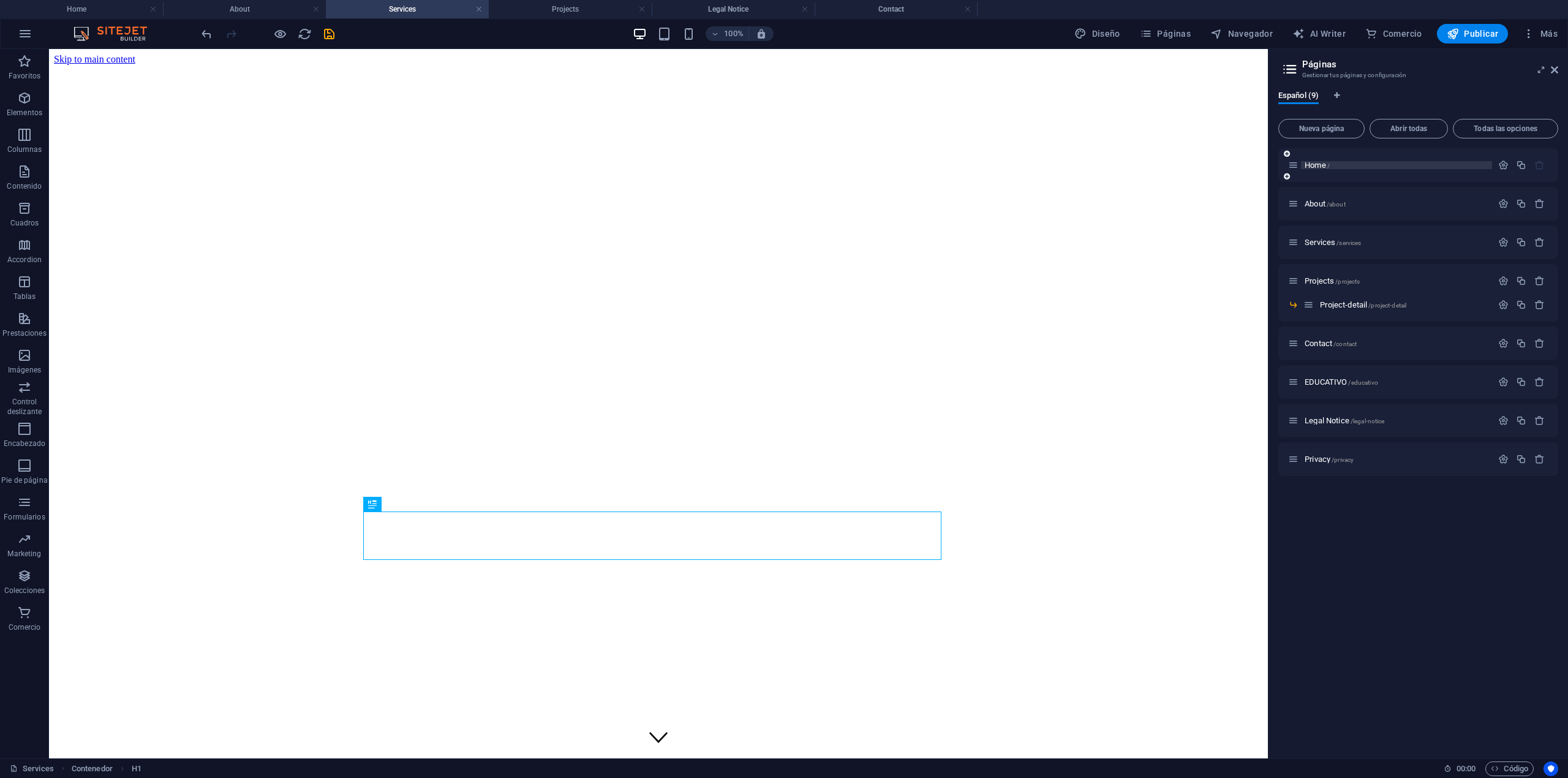
click at [1068, 164] on span "Home /" at bounding box center [1317, 165] width 25 height 9
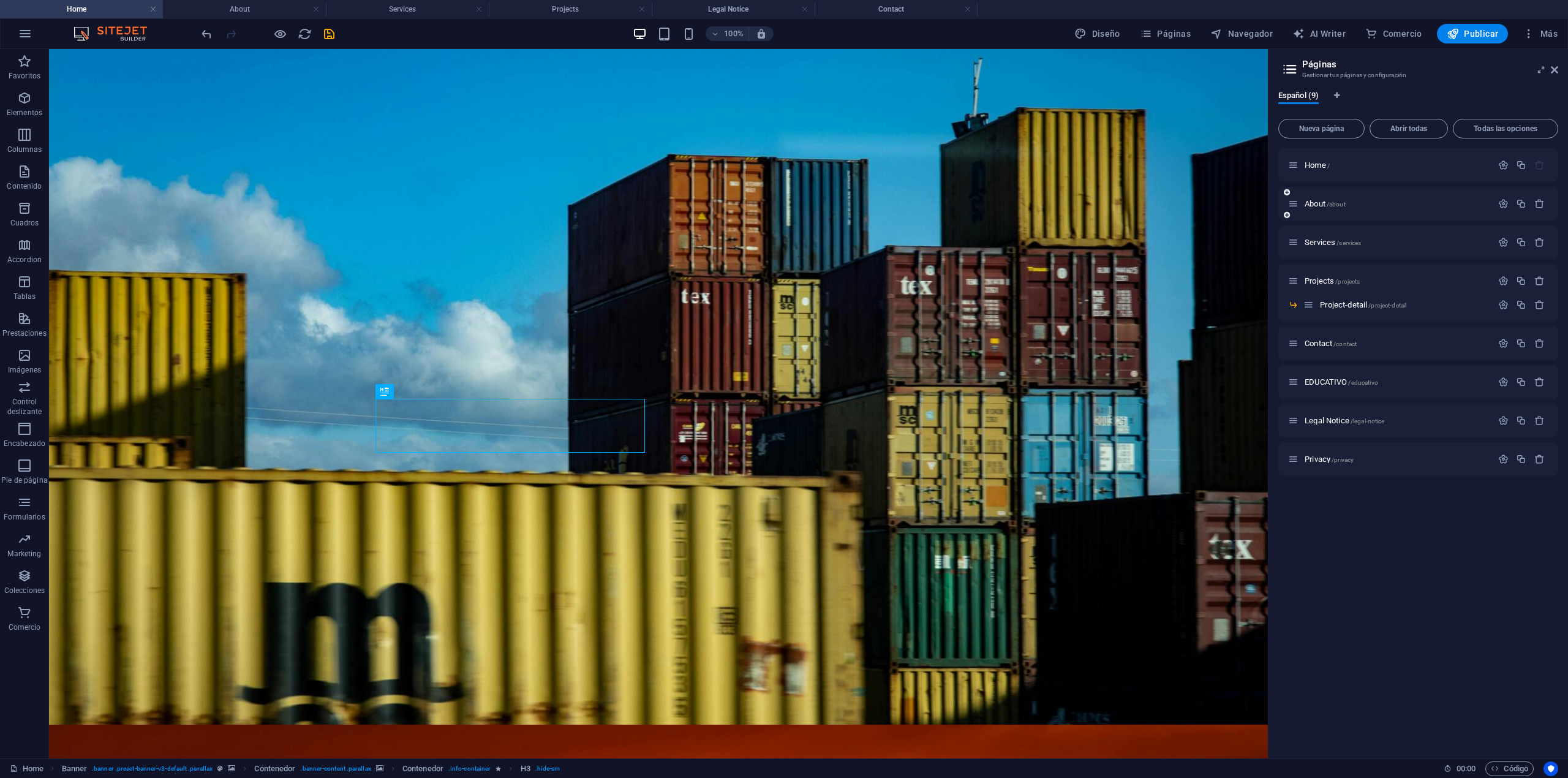
click at [1068, 214] on div "About /about" at bounding box center [1418, 203] width 280 height 34
click at [1068, 201] on span "About /about" at bounding box center [1324, 203] width 41 height 9
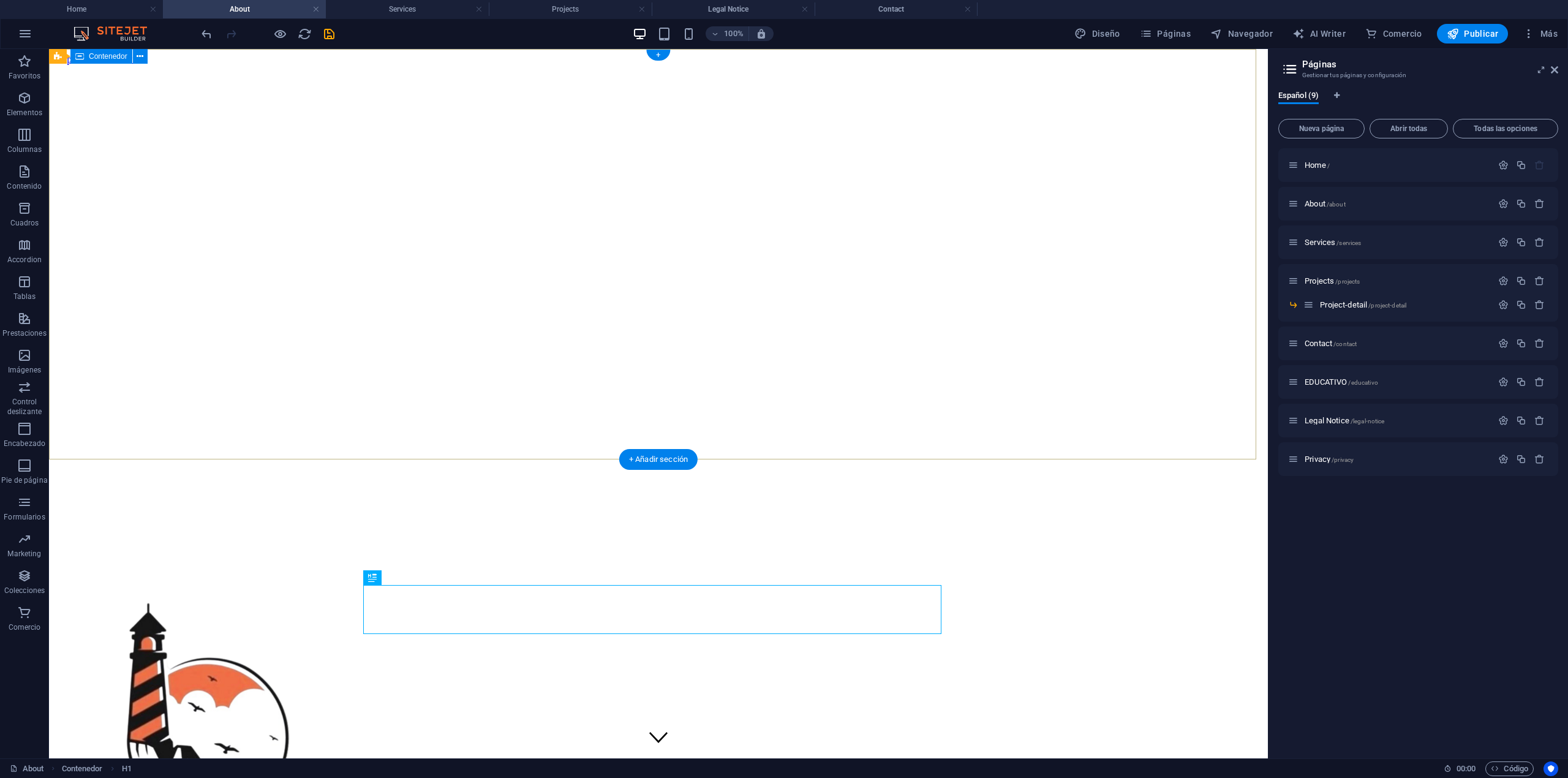
click at [721, 530] on div at bounding box center [658, 760] width 1209 height 329
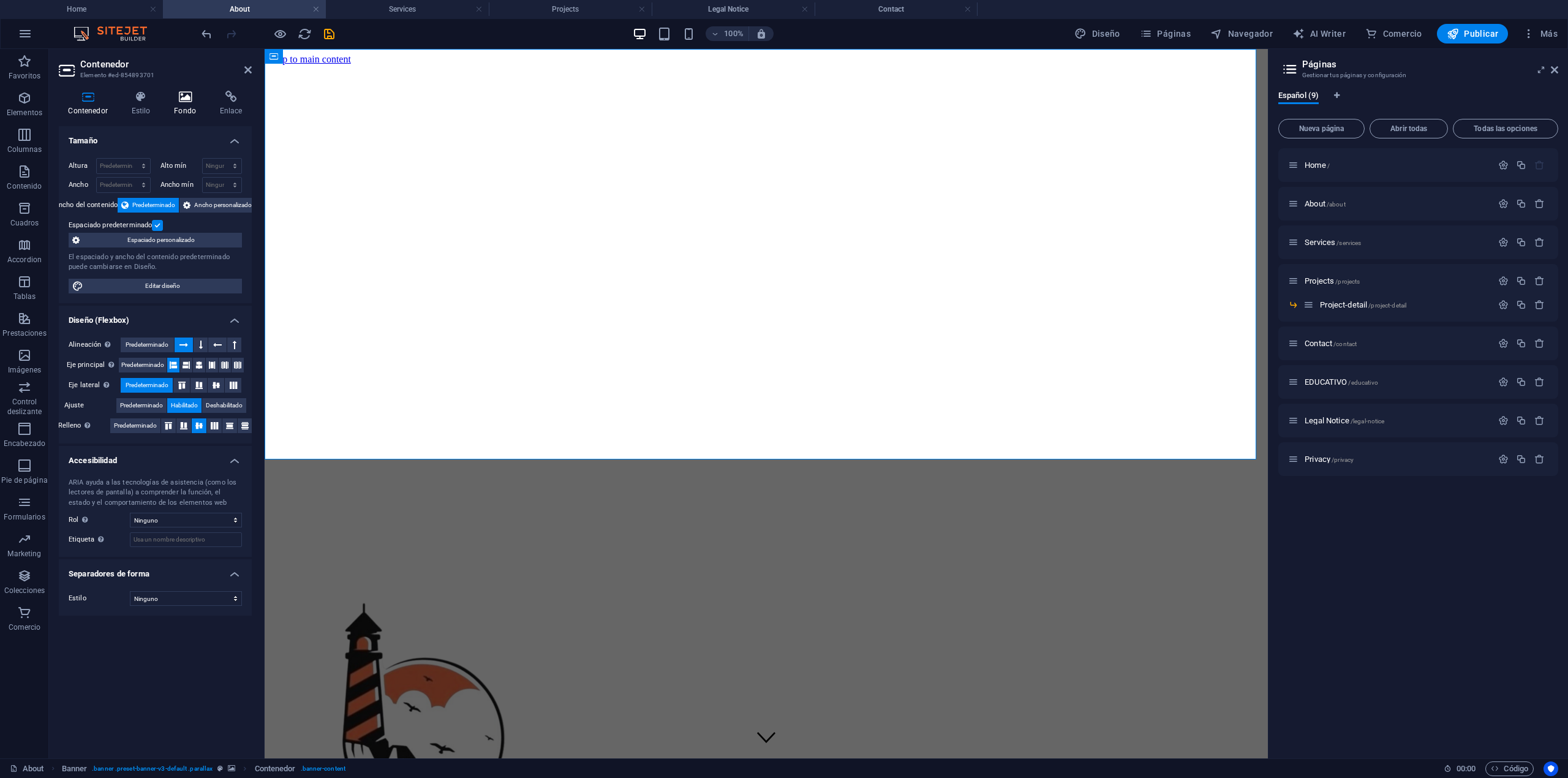
click at [174, 104] on h4 "Fondo" at bounding box center [187, 103] width 46 height 26
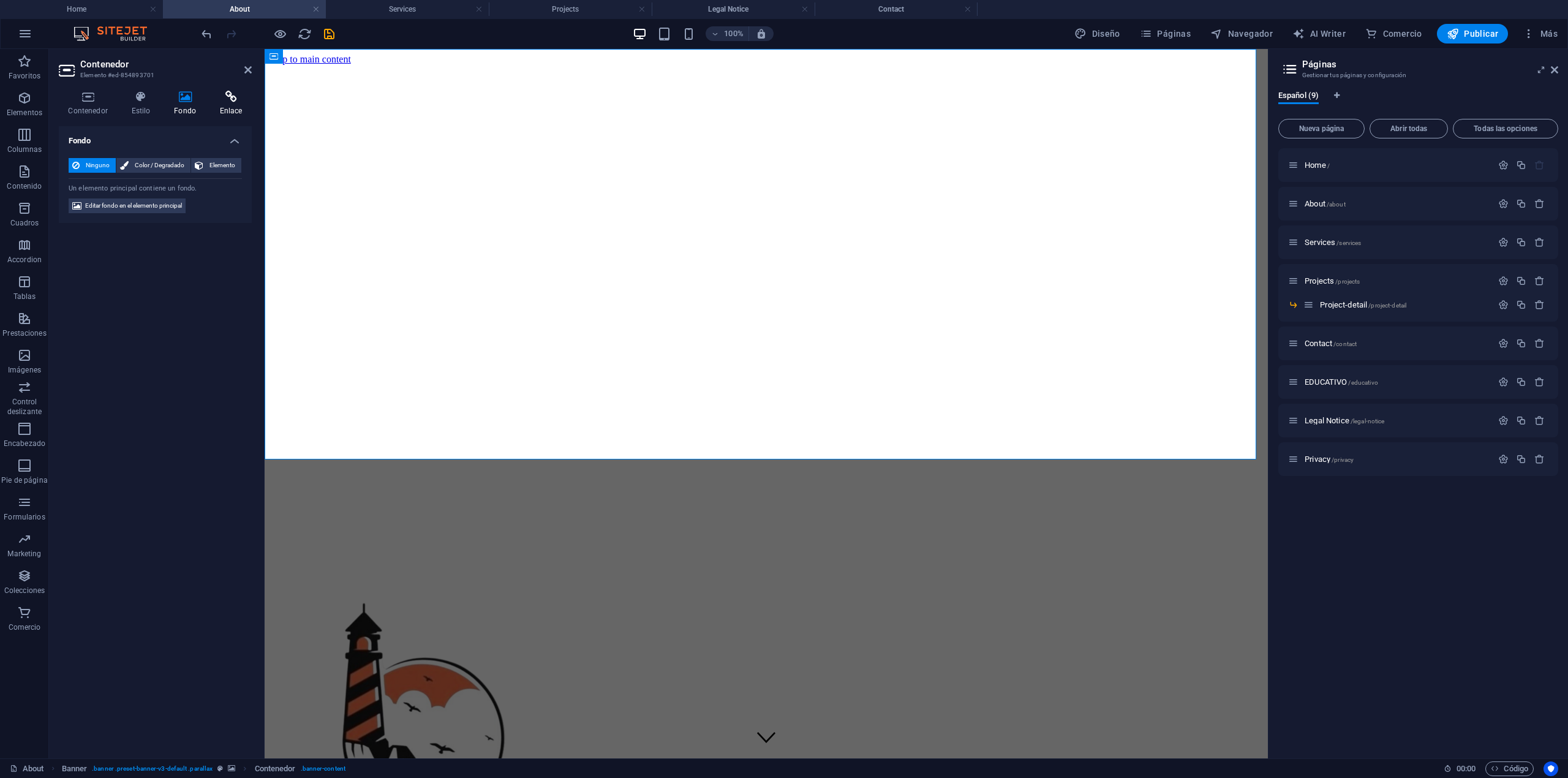
click at [228, 91] on icon at bounding box center [231, 96] width 41 height 12
click at [197, 97] on icon at bounding box center [185, 96] width 41 height 12
click at [208, 158] on span "Elemento" at bounding box center [222, 166] width 31 height 15
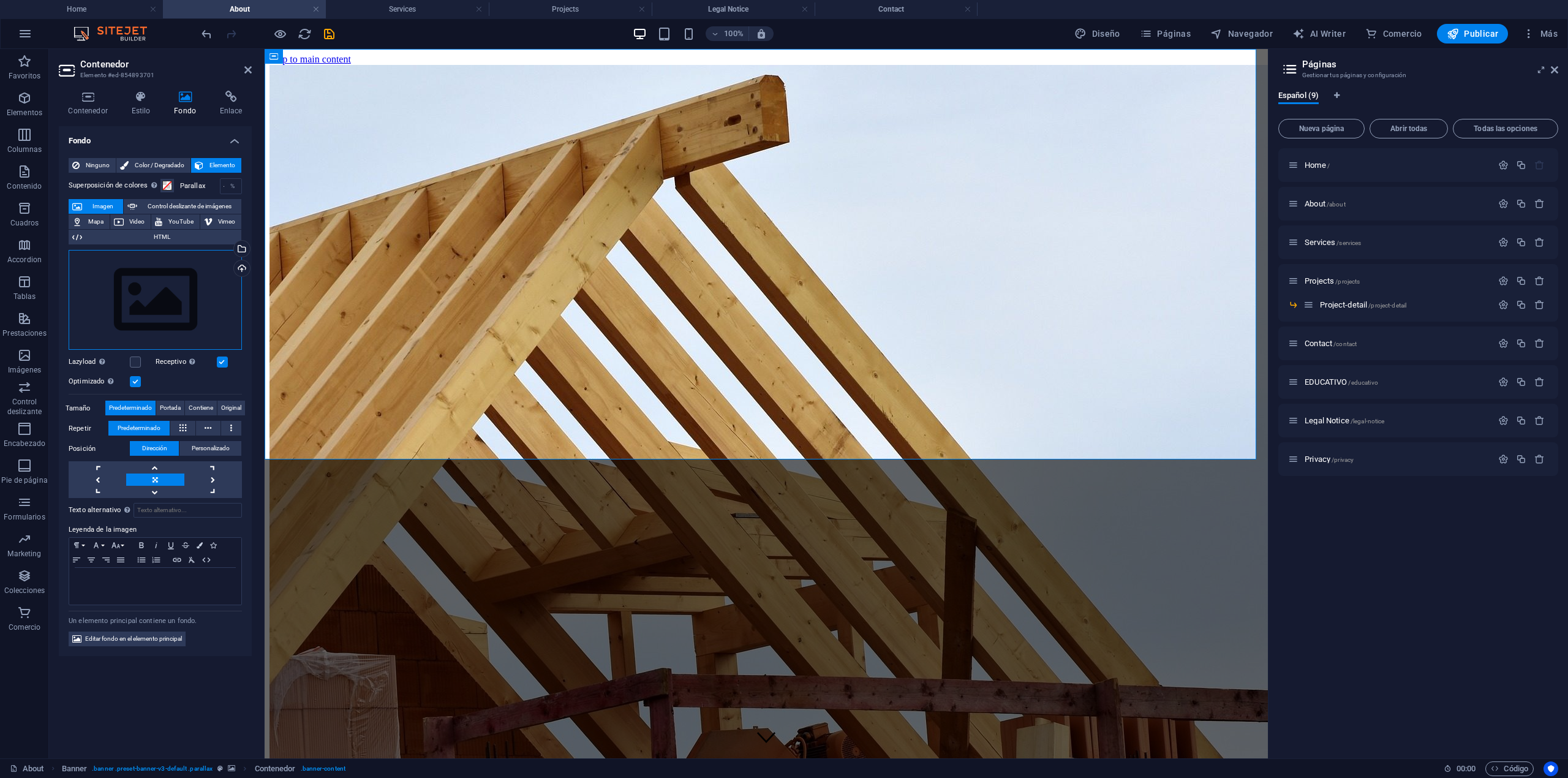
click at [175, 278] on div "Arrastra archivos aquí, haz clic para escoger archivos o selecciona archivos de…" at bounding box center [155, 299] width 173 height 100
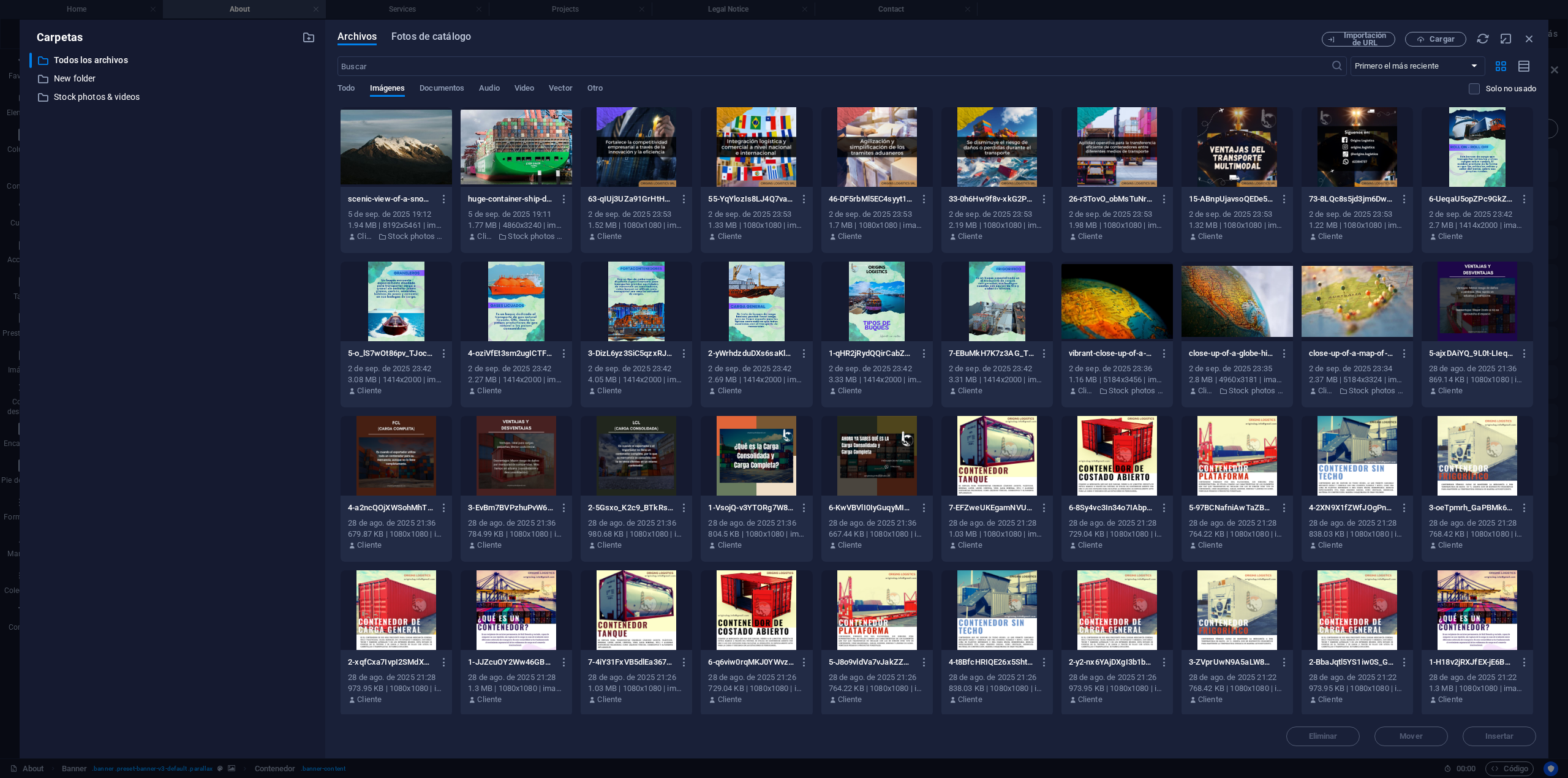
click at [444, 35] on span "Fotos de catálogo" at bounding box center [431, 36] width 80 height 15
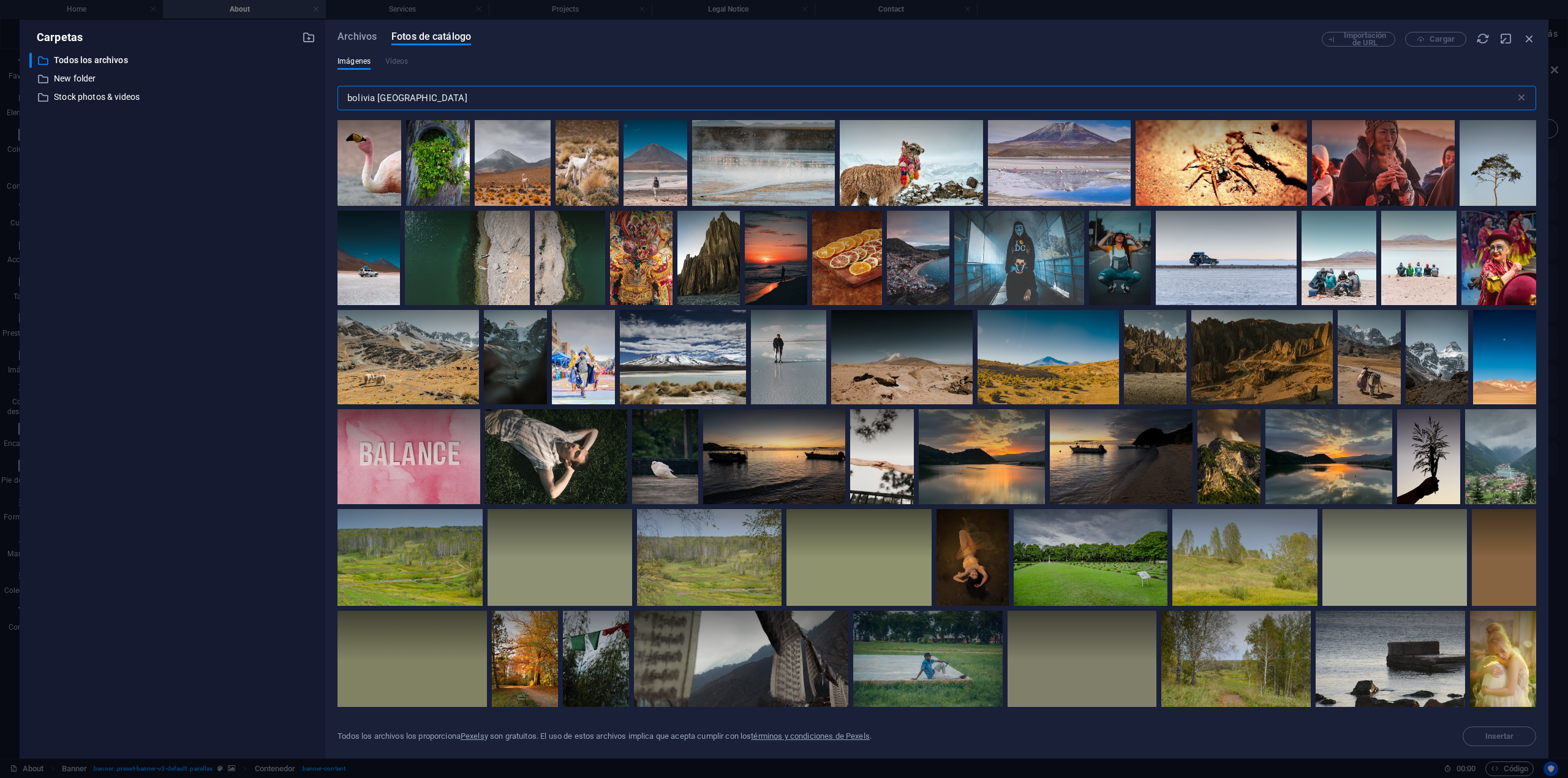
scroll to position [2659, 0]
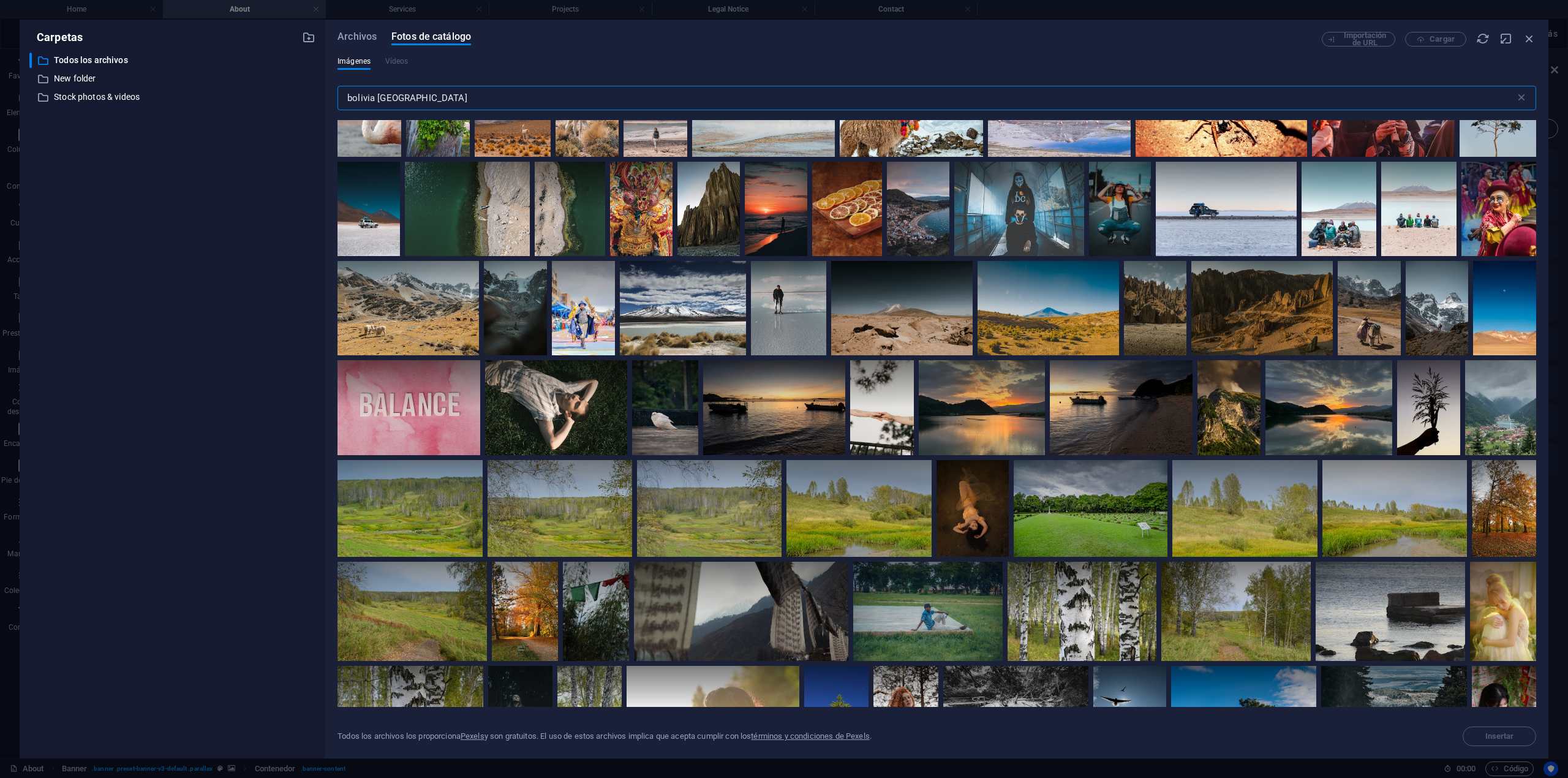
click at [364, 26] on div "Archivos Fotos de catálogo Importación de URL Cargar Imágenes Vídeos bolivia la…" at bounding box center [936, 389] width 1223 height 739
click at [357, 32] on span "Archivos" at bounding box center [357, 36] width 39 height 15
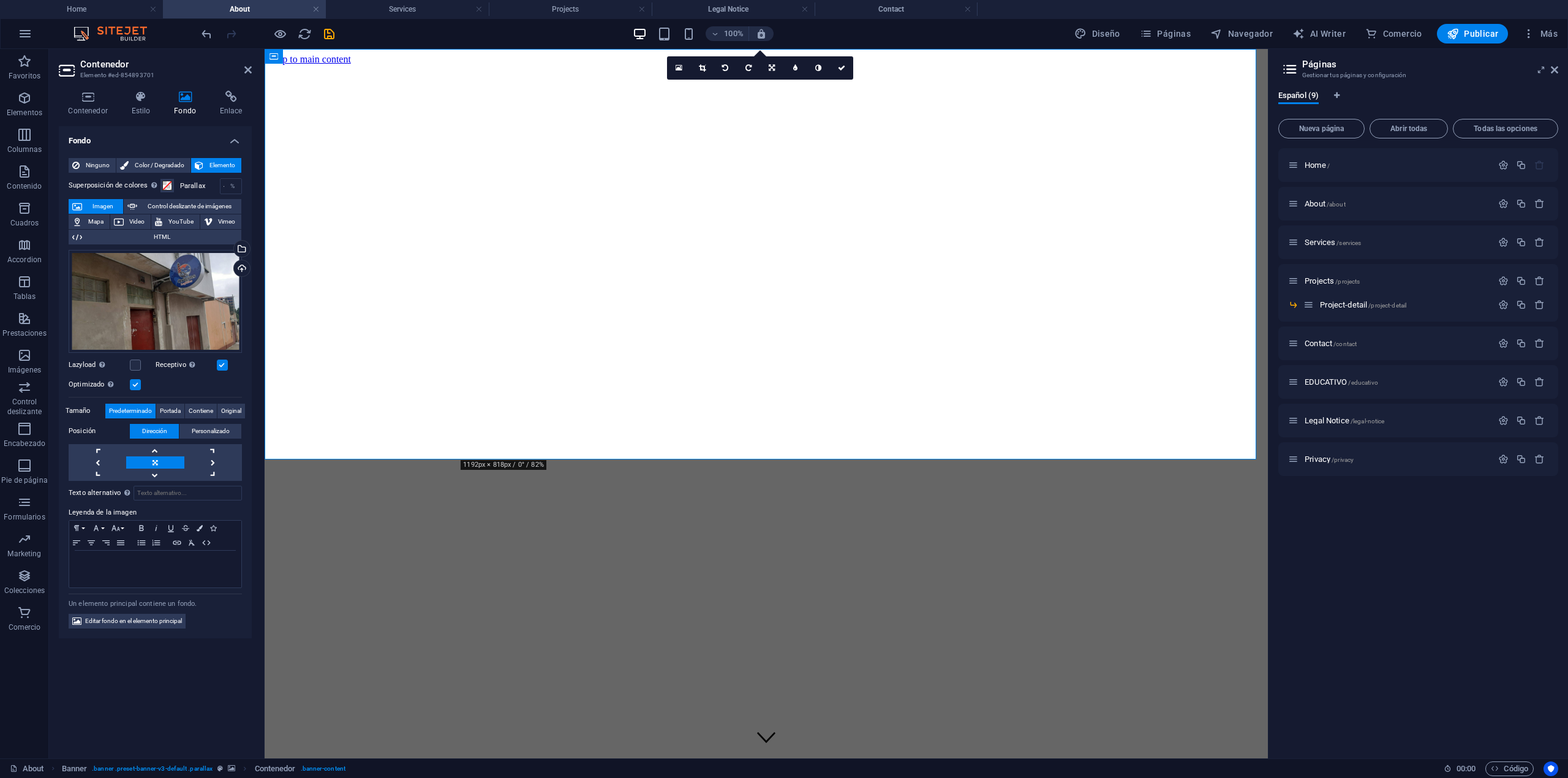
click at [428, 530] on figure at bounding box center [766, 596] width 993 height 0
click at [701, 69] on icon at bounding box center [702, 68] width 7 height 7
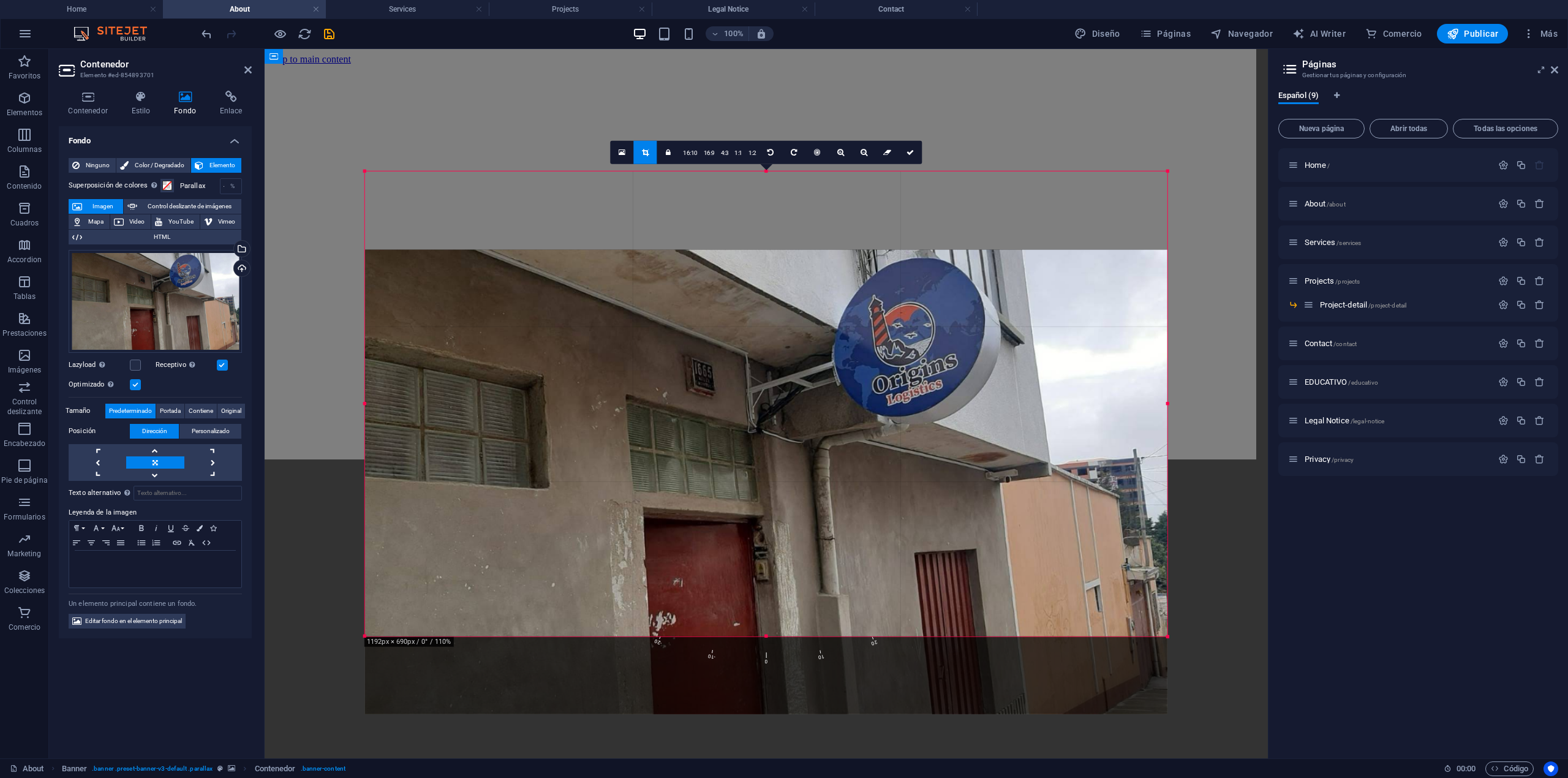
drag, startPoint x: 824, startPoint y: 341, endPoint x: 826, endPoint y: 419, distance: 78.0
click at [826, 419] on div at bounding box center [766, 482] width 803 height 464
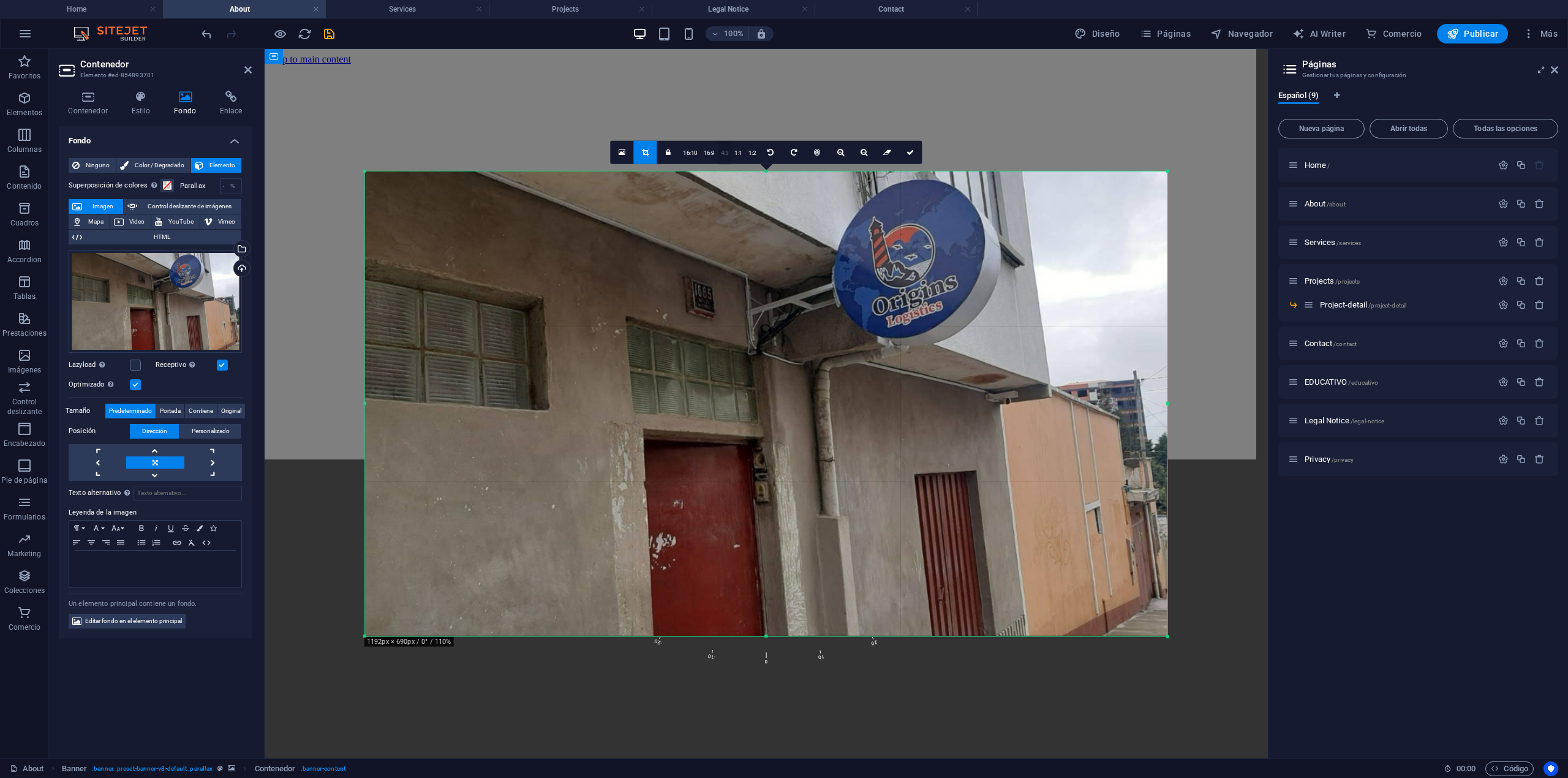
click at [729, 153] on link "4:3" at bounding box center [725, 153] width 14 height 23
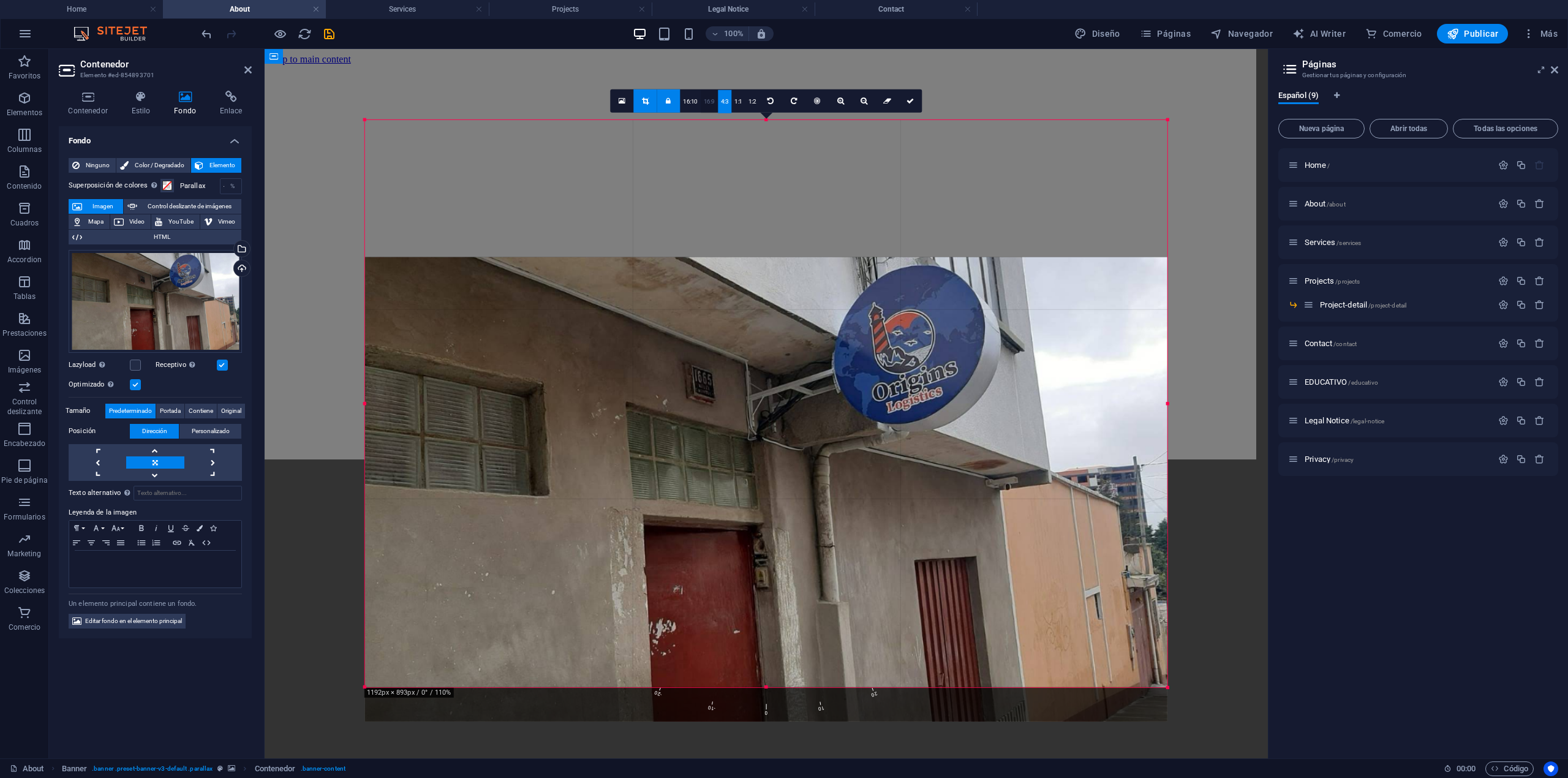
click at [711, 104] on link "16:9" at bounding box center [709, 102] width 17 height 23
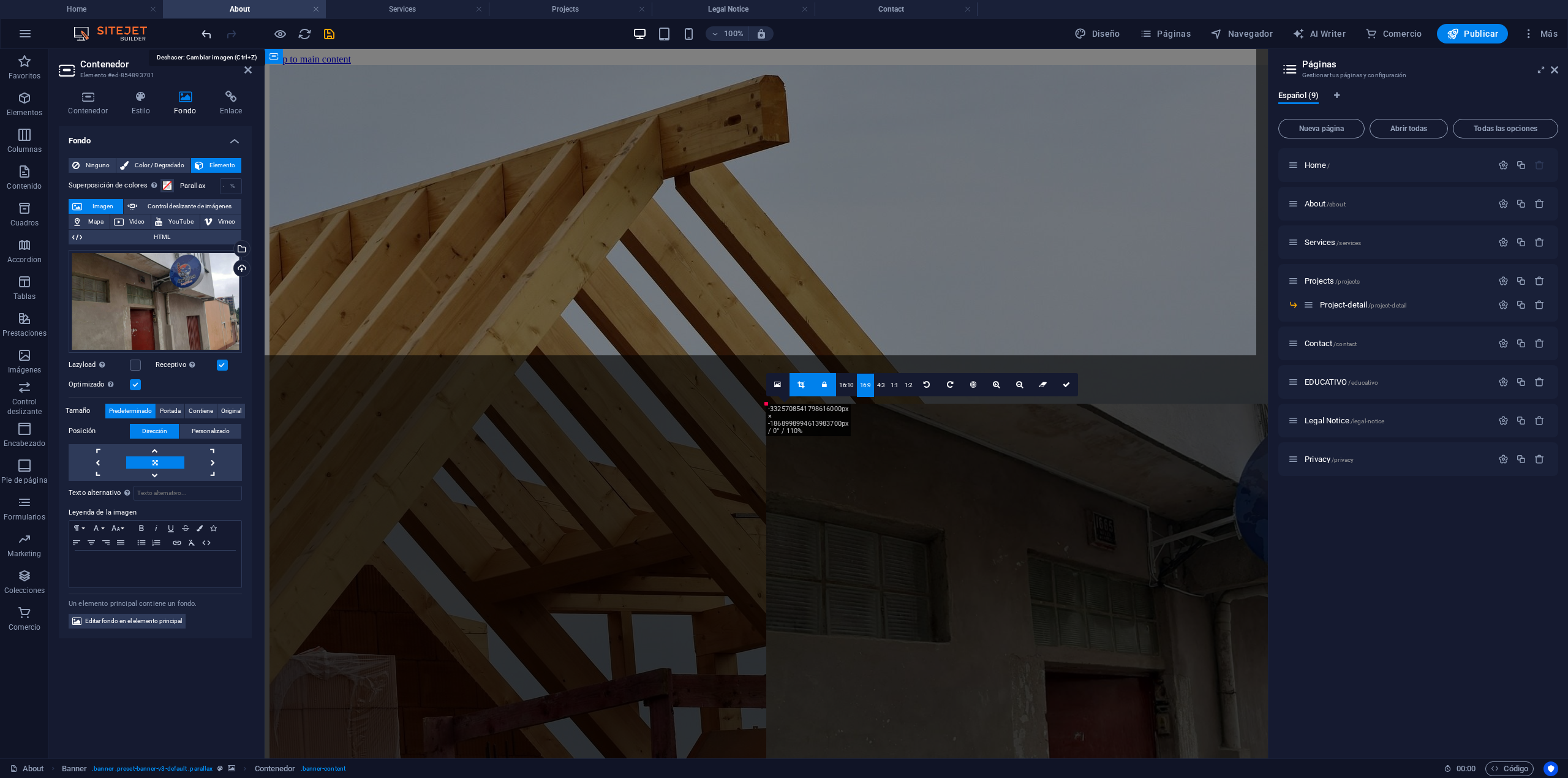
click at [210, 30] on icon "undo" at bounding box center [206, 33] width 14 height 14
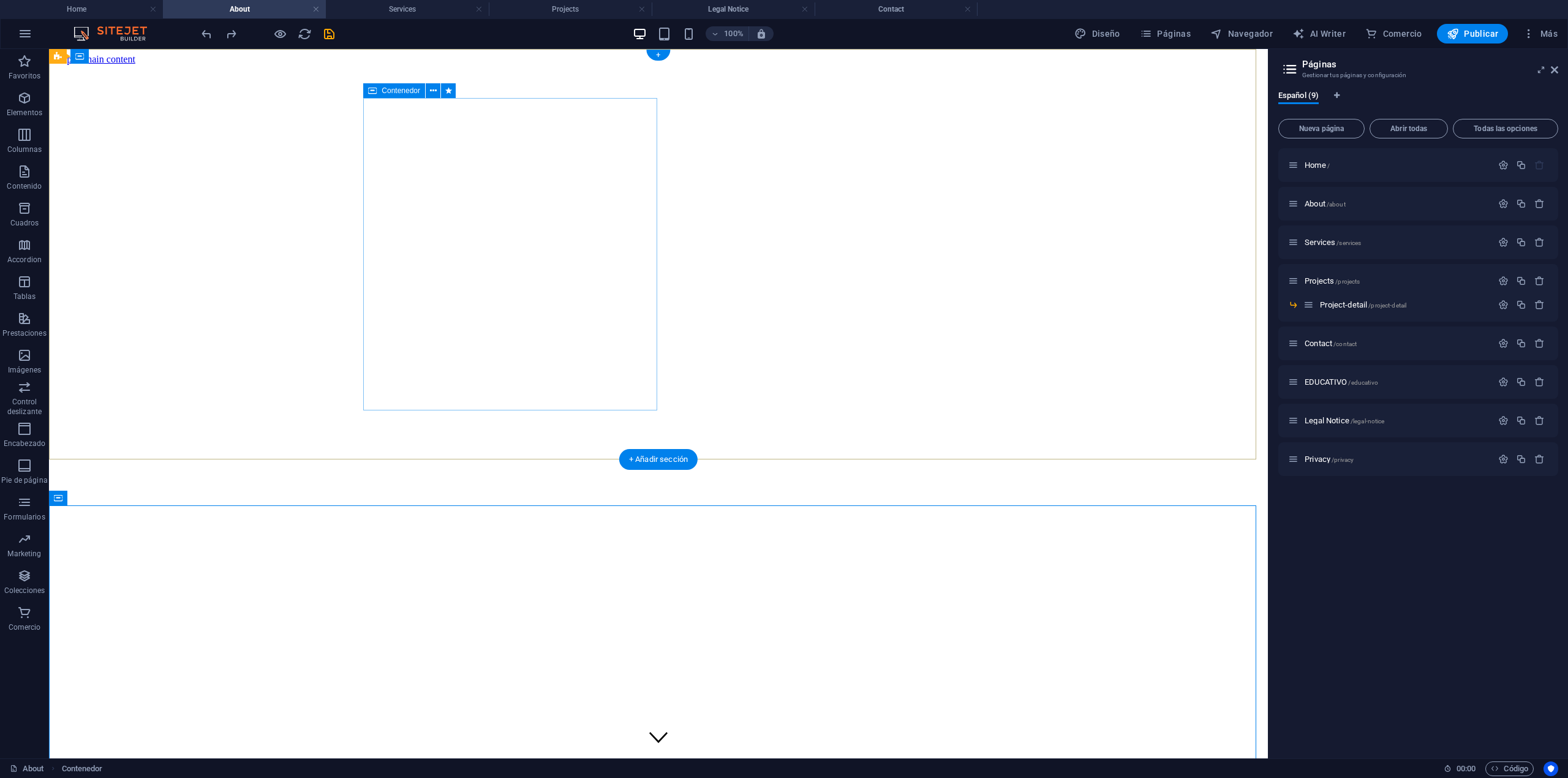
drag, startPoint x: 648, startPoint y: 109, endPoint x: 437, endPoint y: 139, distance: 213.1
drag, startPoint x: 439, startPoint y: 135, endPoint x: 486, endPoint y: 223, distance: 99.8
